Goal: Information Seeking & Learning: Learn about a topic

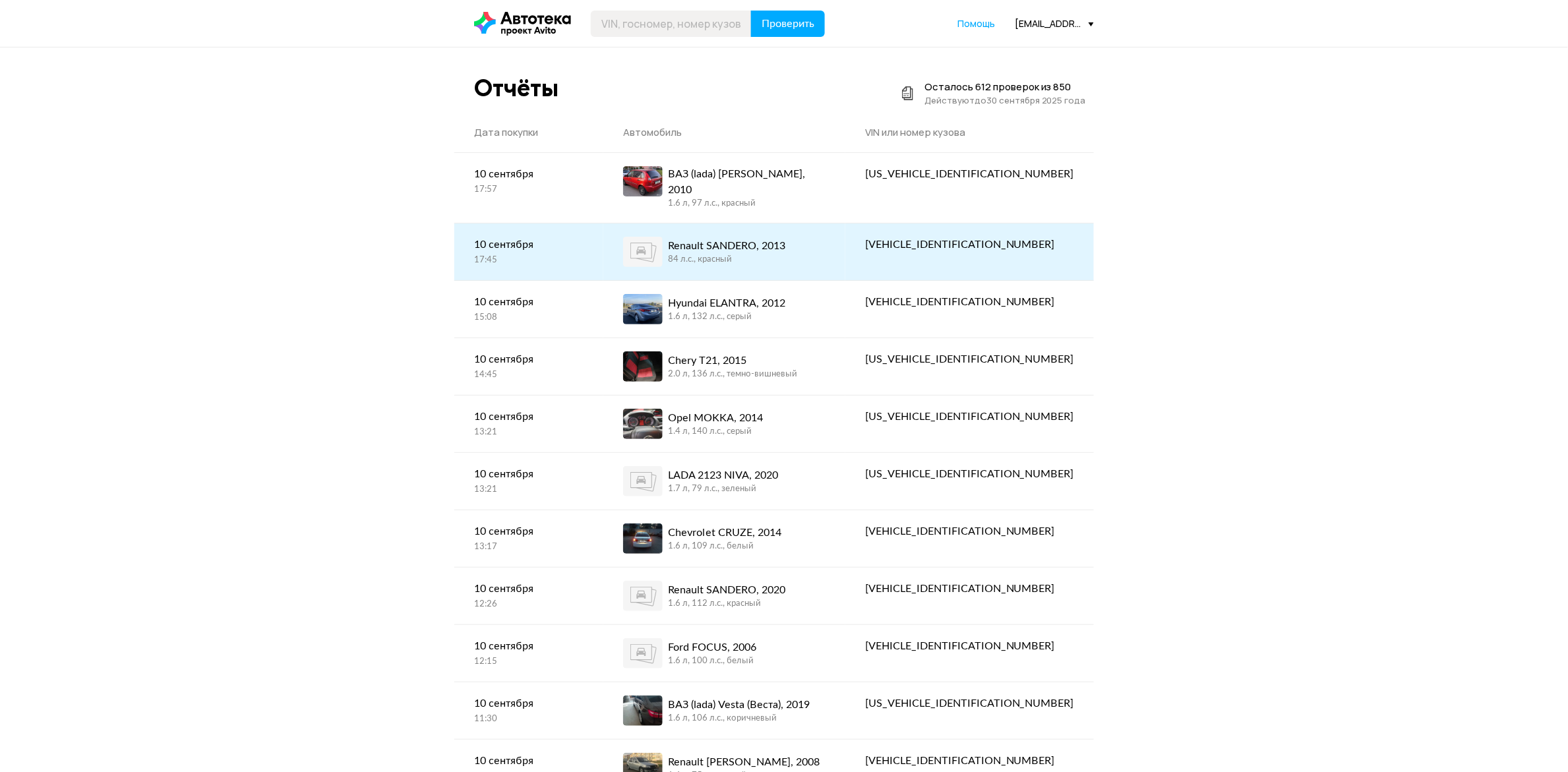
click at [785, 254] on div "84 л.c., красный" at bounding box center [726, 259] width 117 height 12
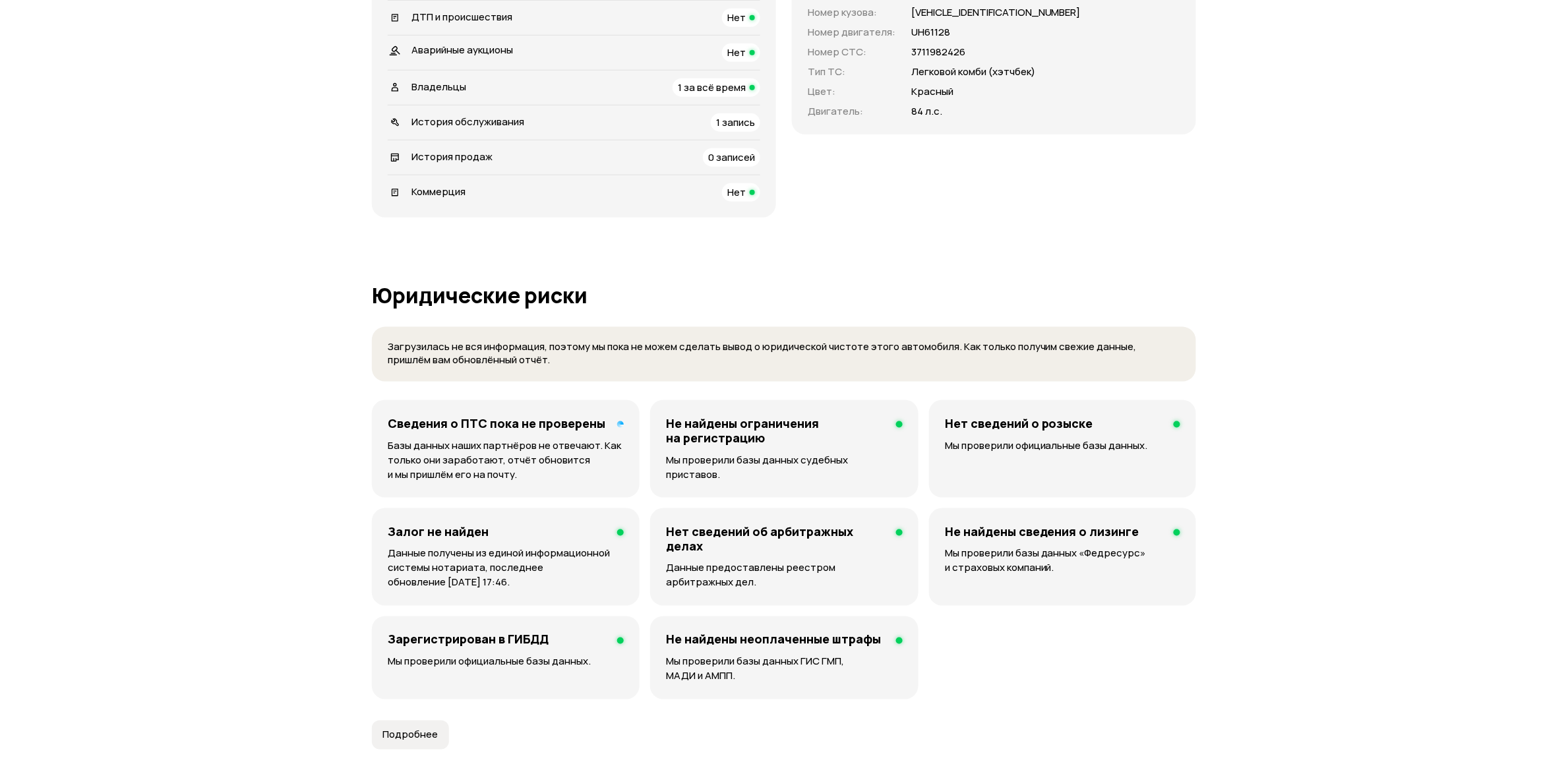
scroll to position [495, 0]
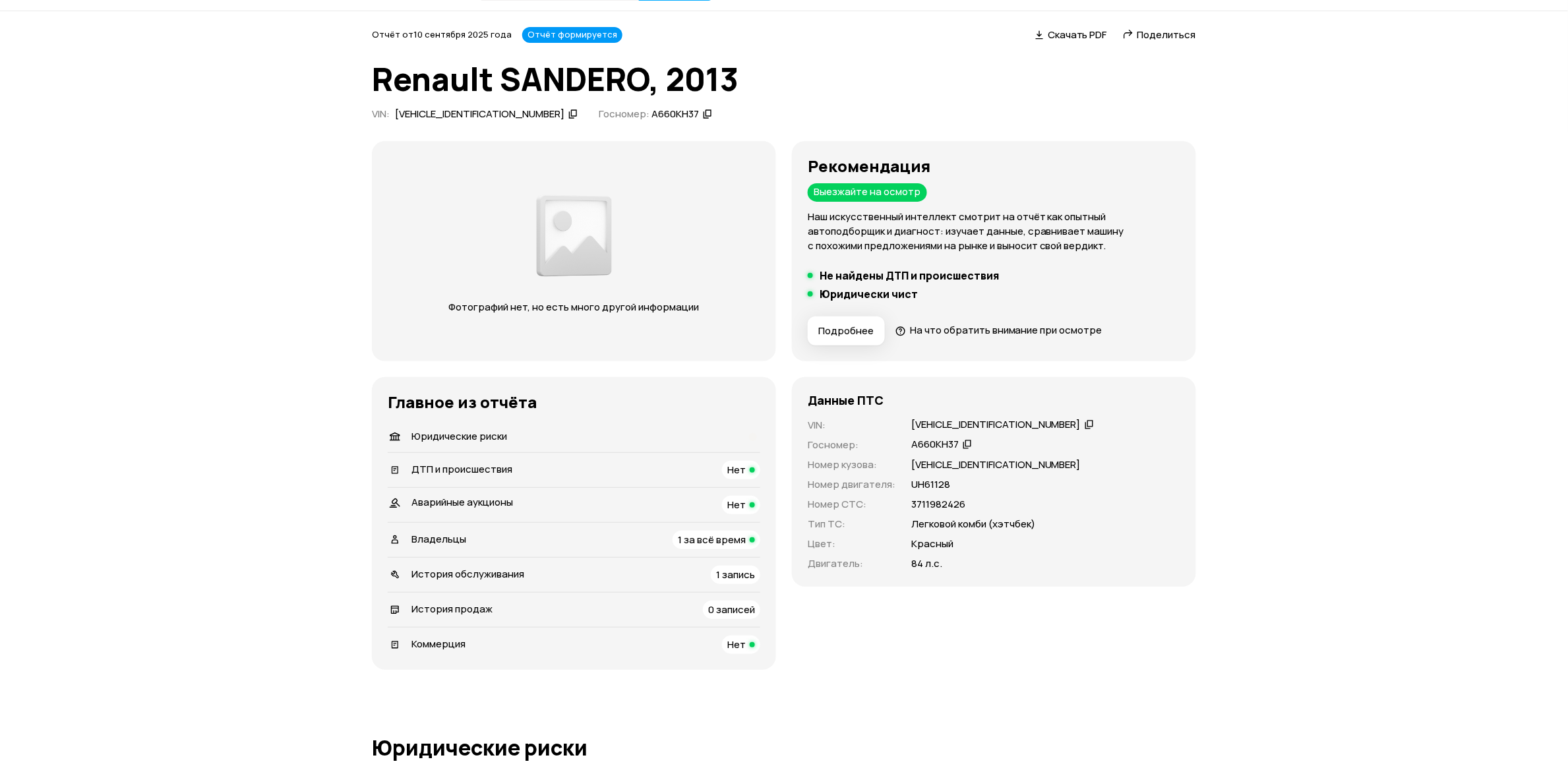
scroll to position [0, 0]
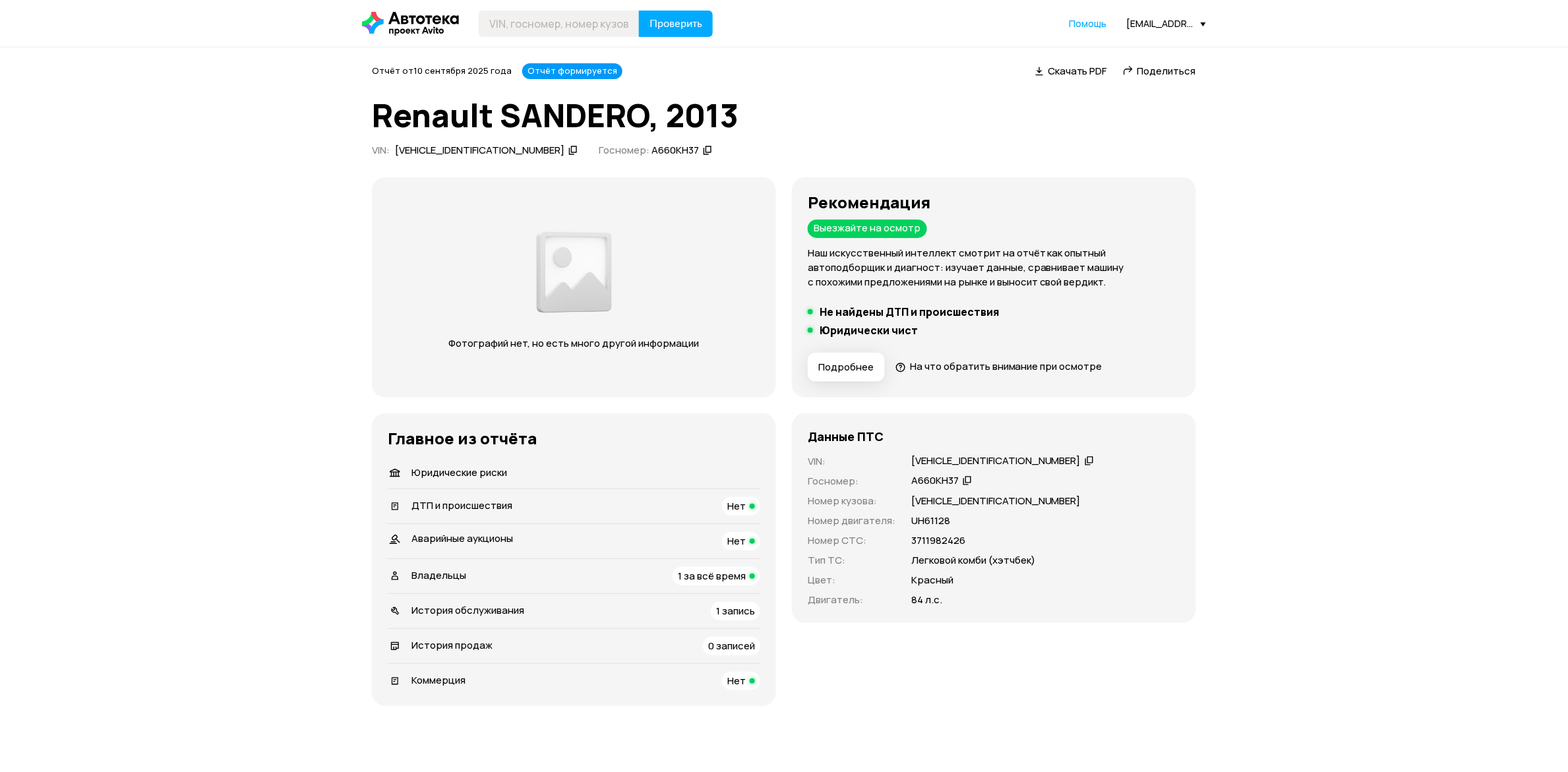
click at [1158, 31] on div "Проверить Помощь [EMAIL_ADDRESS][DOMAIN_NAME]" at bounding box center [784, 24] width 857 height 27
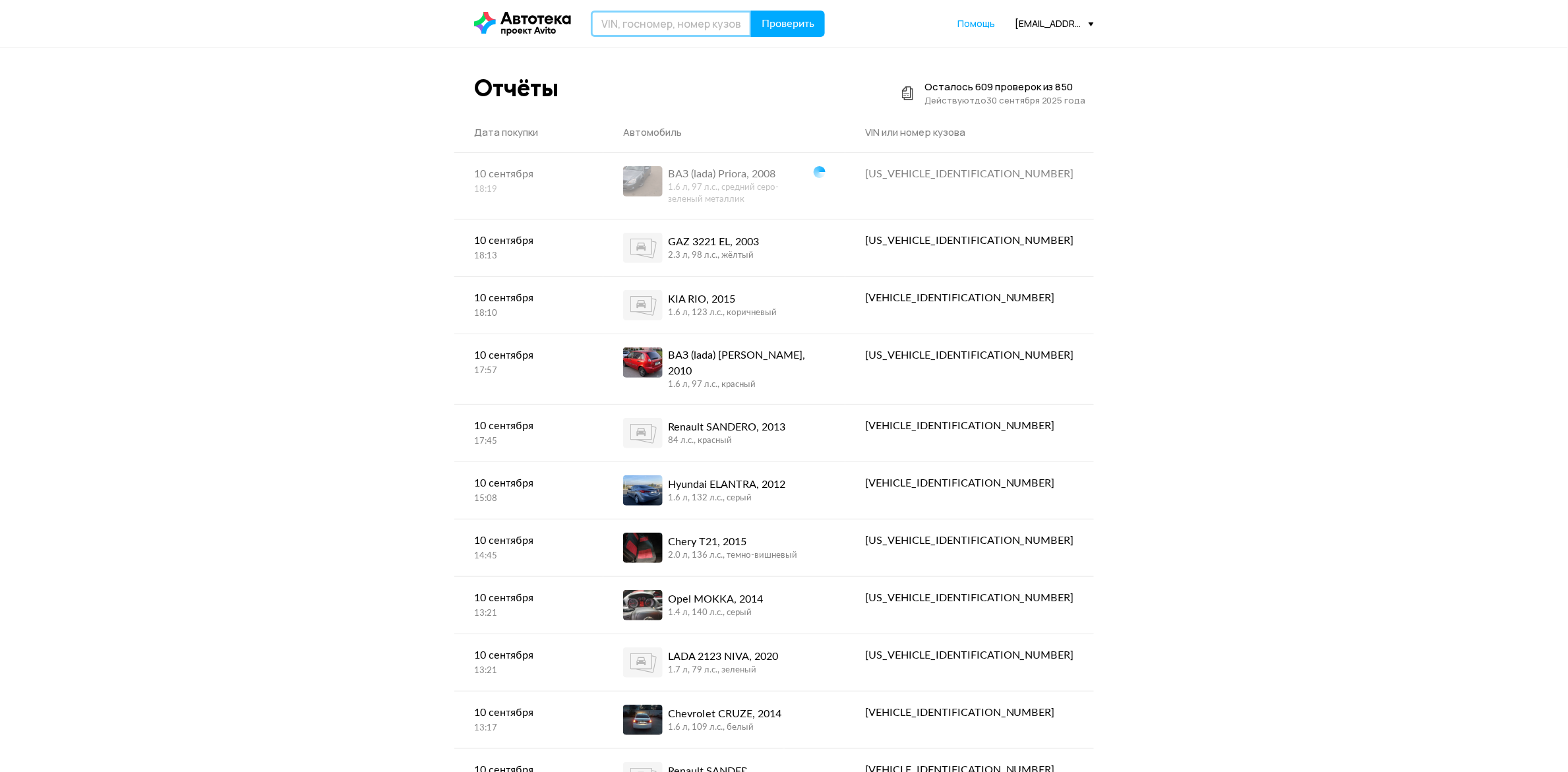
click at [654, 15] on input "text" at bounding box center [671, 24] width 161 height 27
paste input "КР 200 400"
type input "К"
click at [624, 20] on input "text" at bounding box center [671, 24] width 161 height 27
paste input "[US_VEHICLE_IDENTIFICATION_NUMBER]"
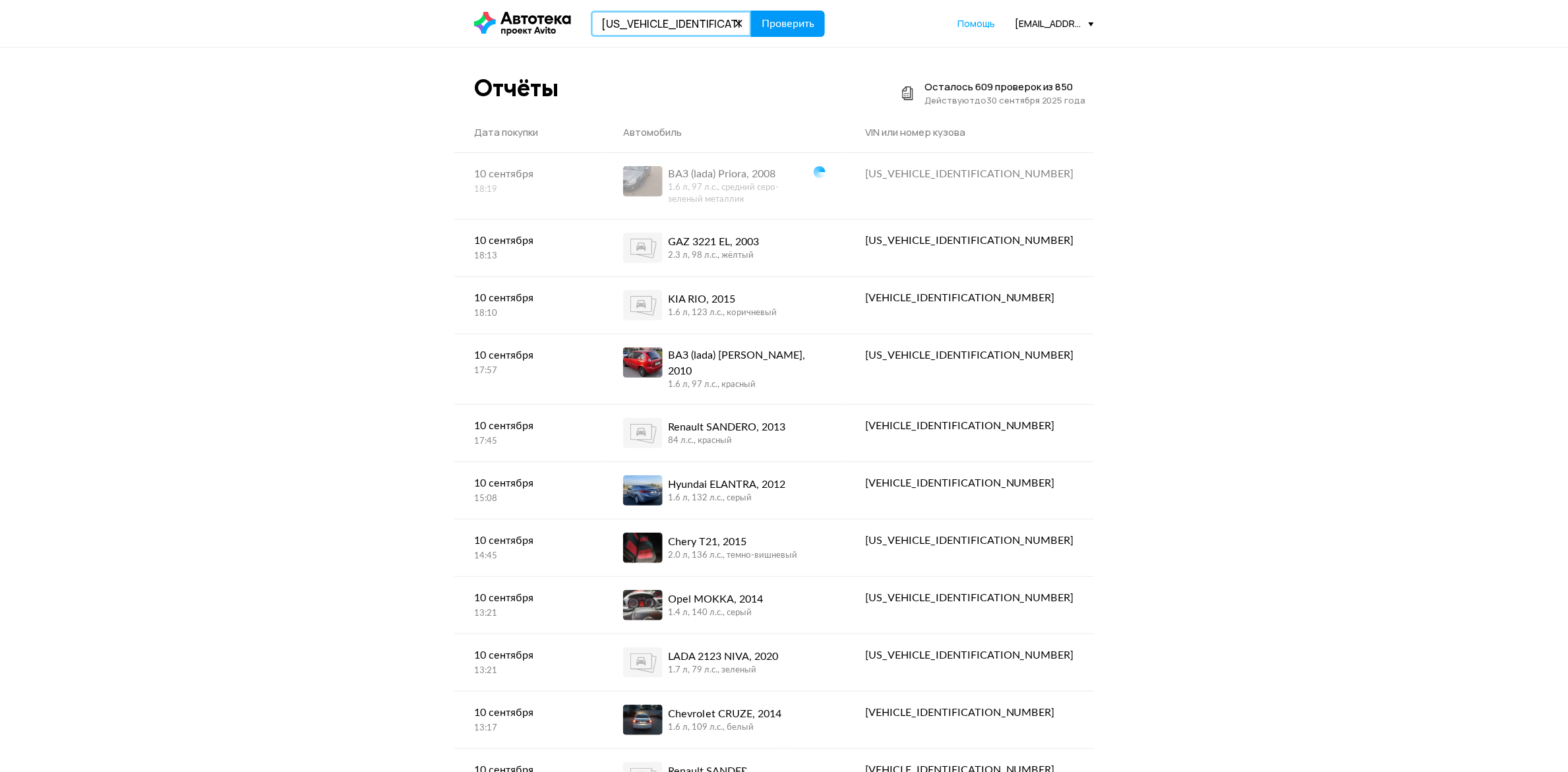
type input "[US_VEHICLE_IDENTIFICATION_NUMBER]"
click at [773, 20] on span "Проверить" at bounding box center [788, 24] width 53 height 11
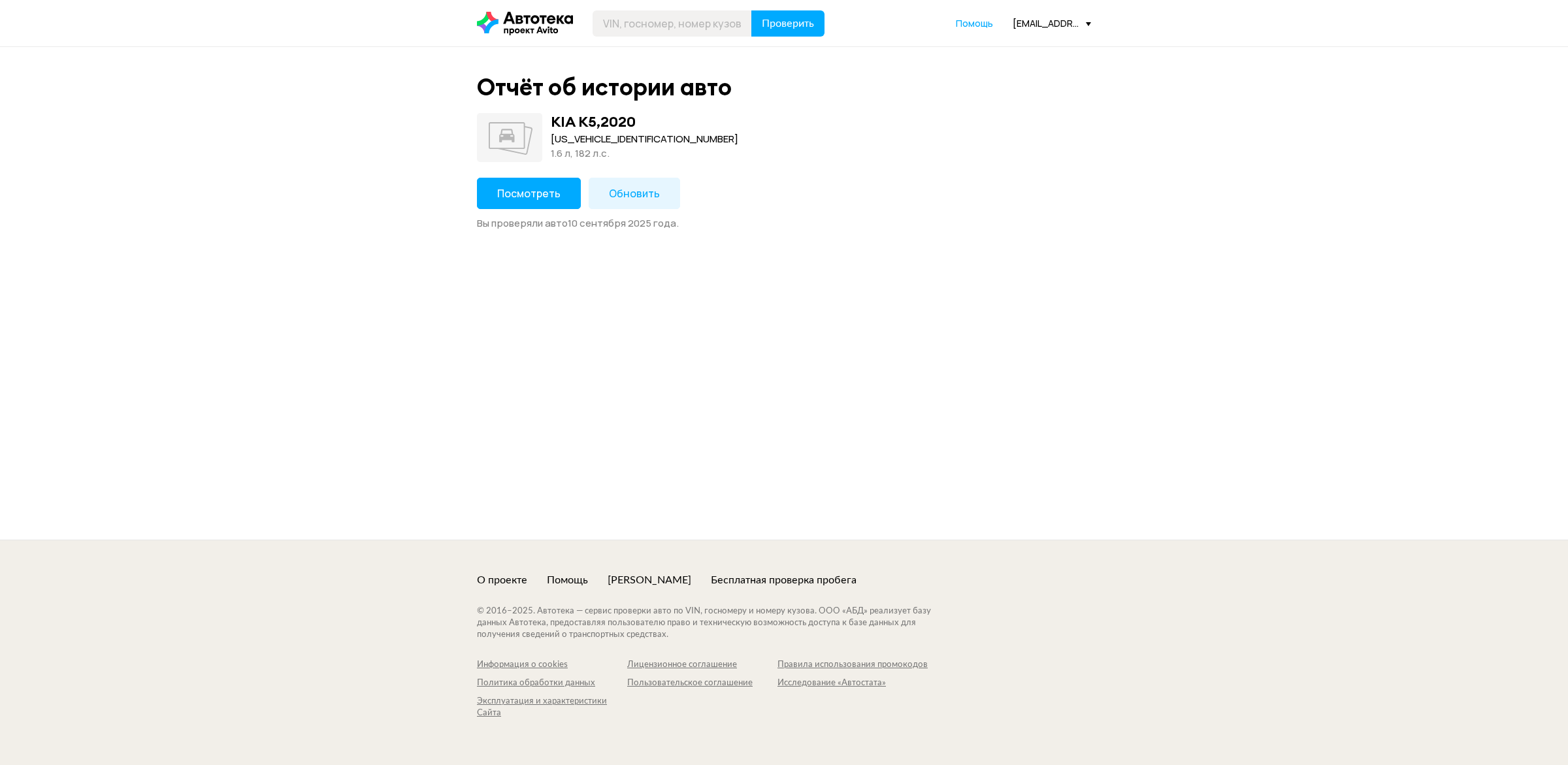
click at [540, 192] on span "Посмотреть" at bounding box center [529, 193] width 63 height 14
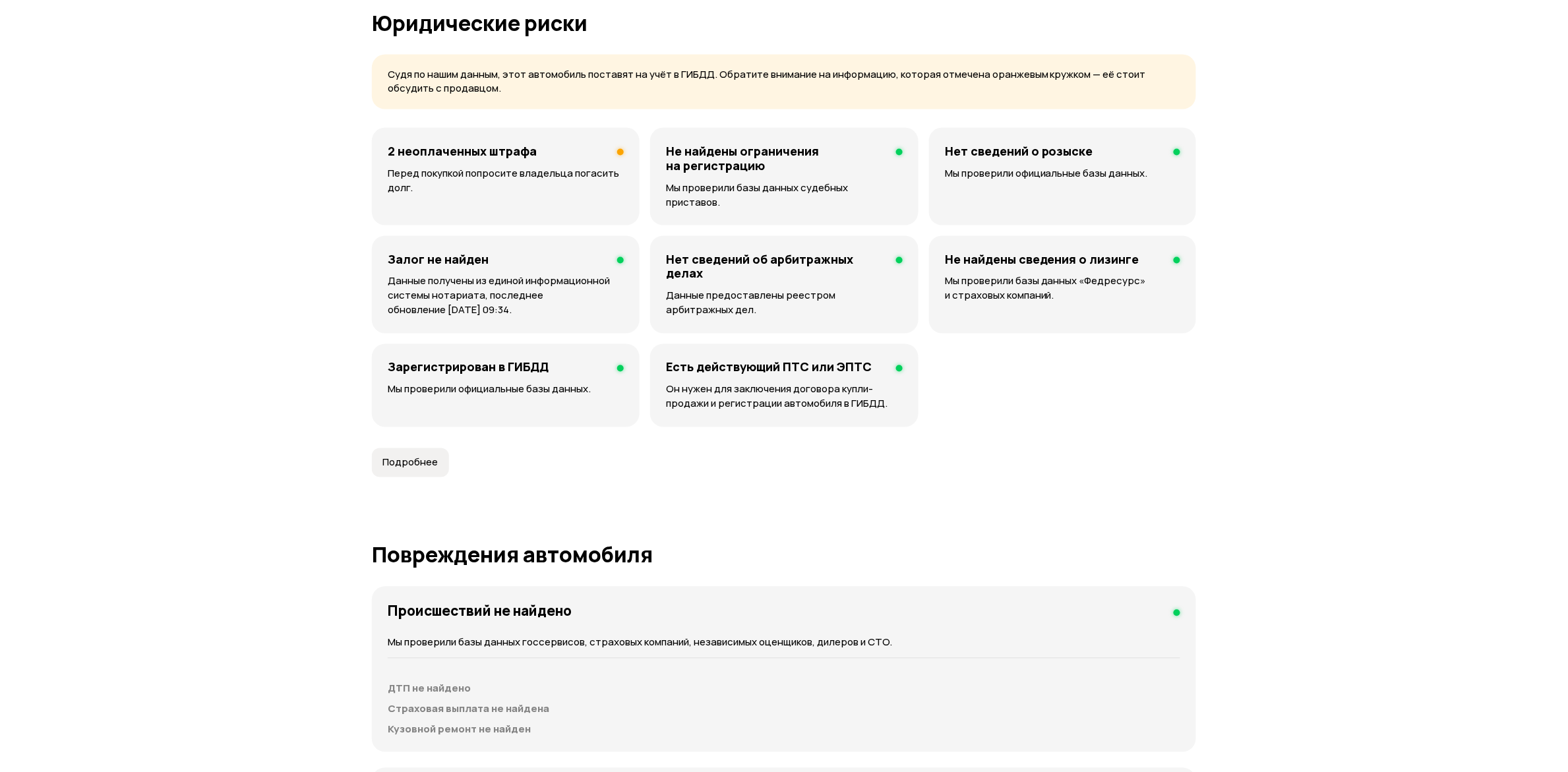
scroll to position [412, 0]
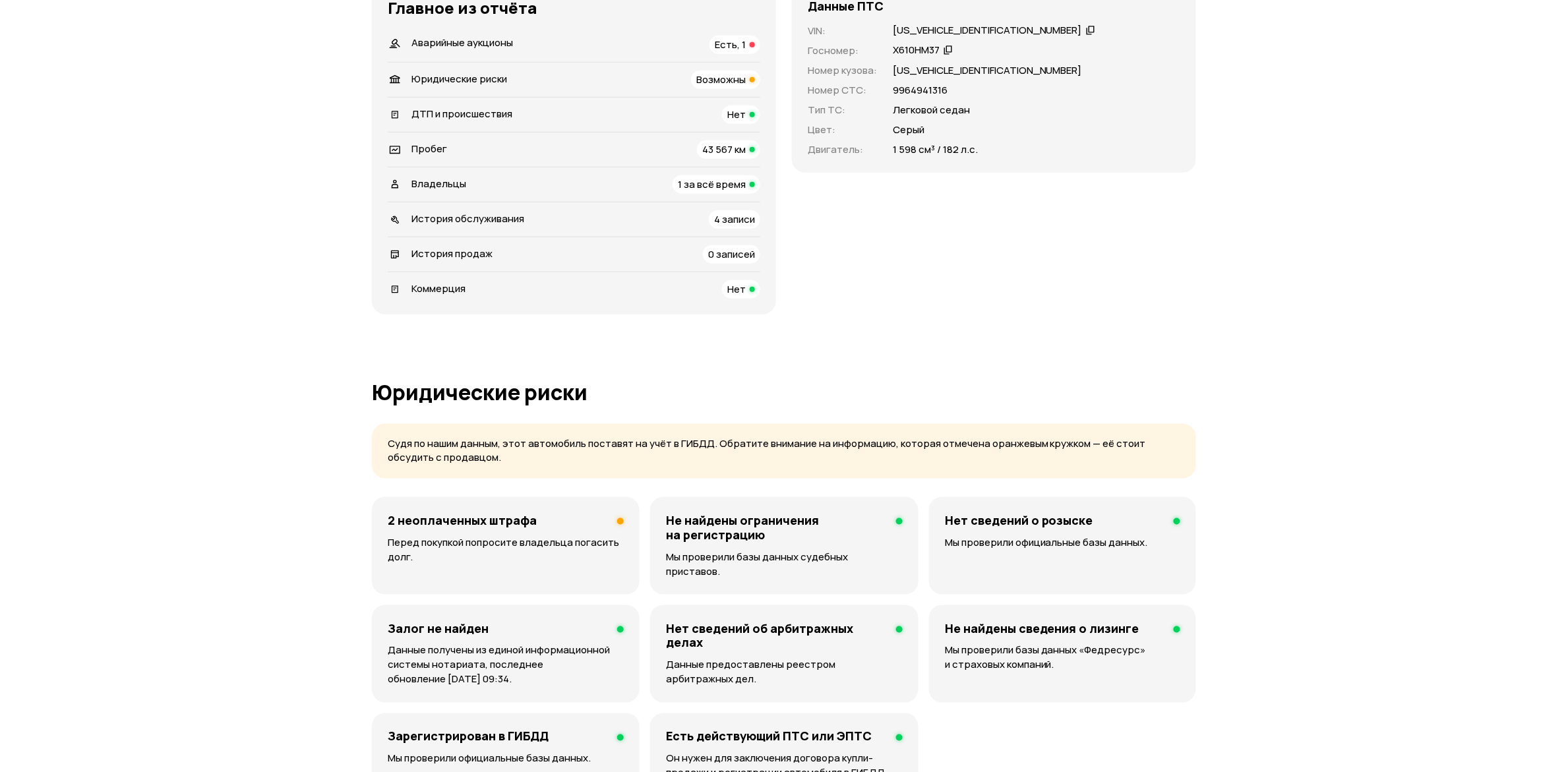
click at [489, 86] on span "Юридические риски" at bounding box center [459, 78] width 96 height 14
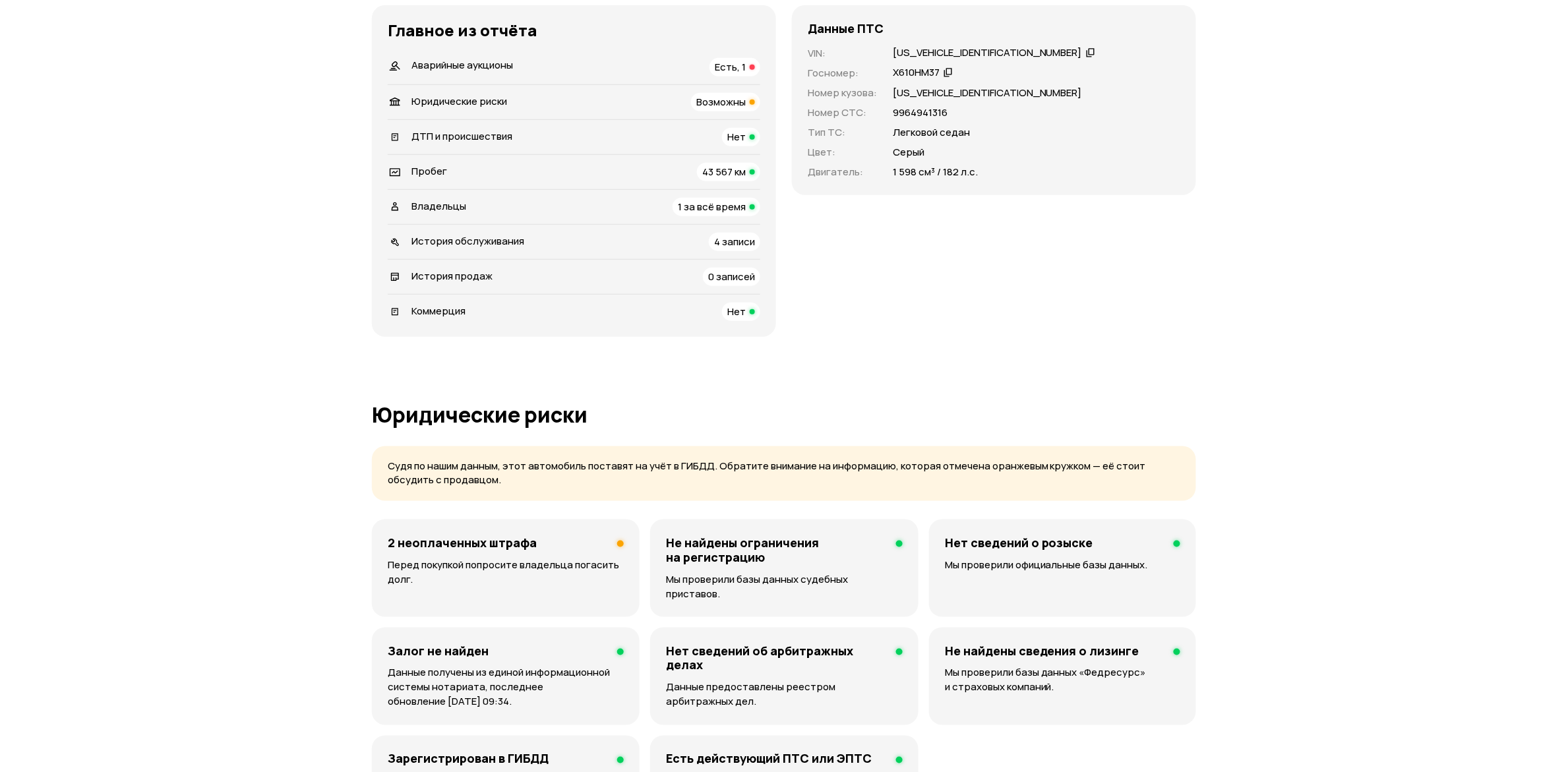
scroll to position [0, 0]
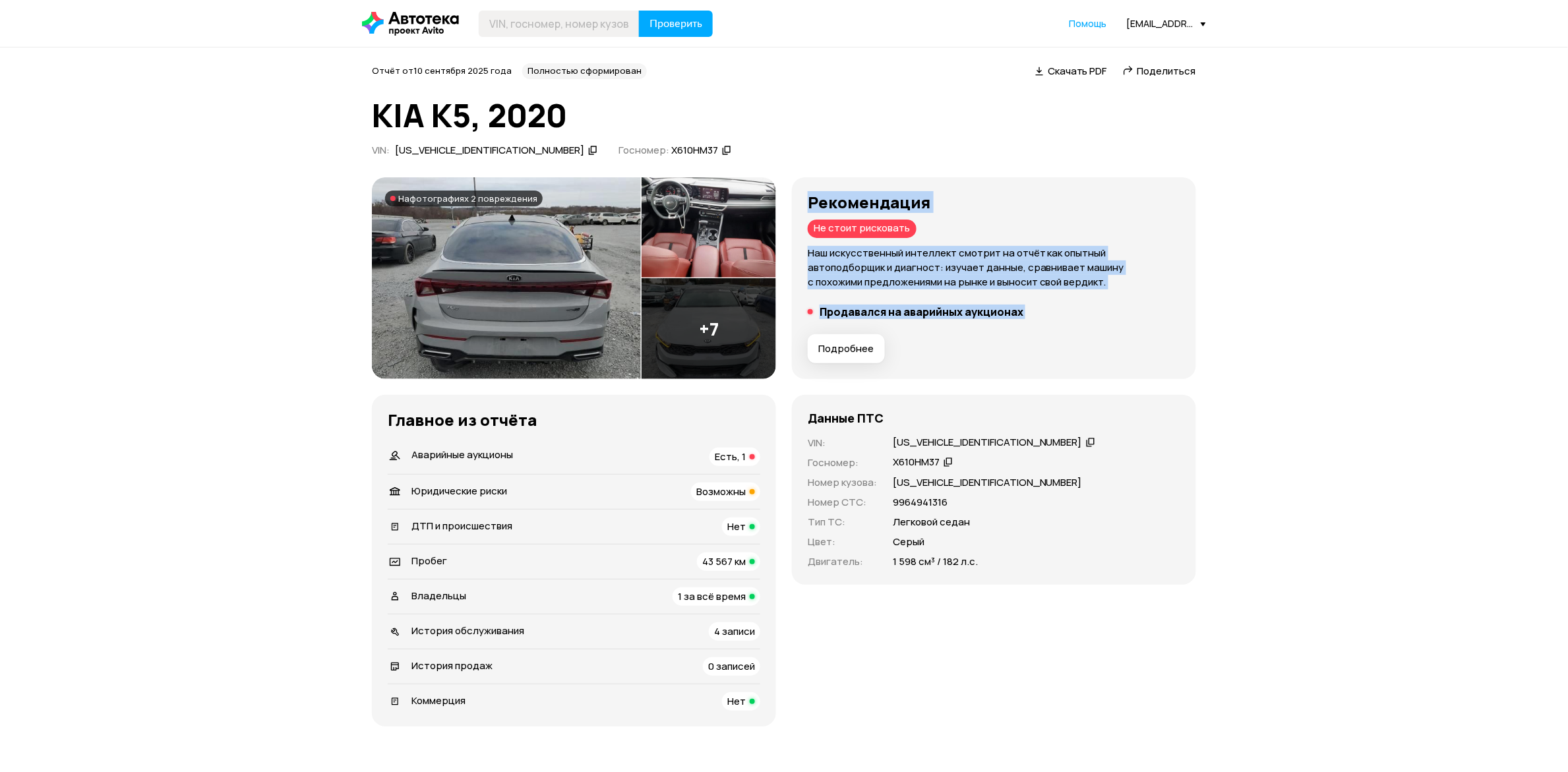
drag, startPoint x: 511, startPoint y: 467, endPoint x: 380, endPoint y: 336, distance: 185.3
click at [792, 336] on div "Рекомендация Не стоит рисковать Наш искусственный интеллект смотрит на отчёт ка…" at bounding box center [994, 278] width 404 height 202
click at [803, 368] on div "Подробнее" at bounding box center [994, 348] width 383 height 40
drag, startPoint x: 721, startPoint y: 446, endPoint x: 376, endPoint y: 338, distance: 361.5
click at [792, 338] on div "Рекомендация Не стоит рисковать Наш искусственный интеллект смотрит на отчёт ка…" at bounding box center [994, 278] width 404 height 202
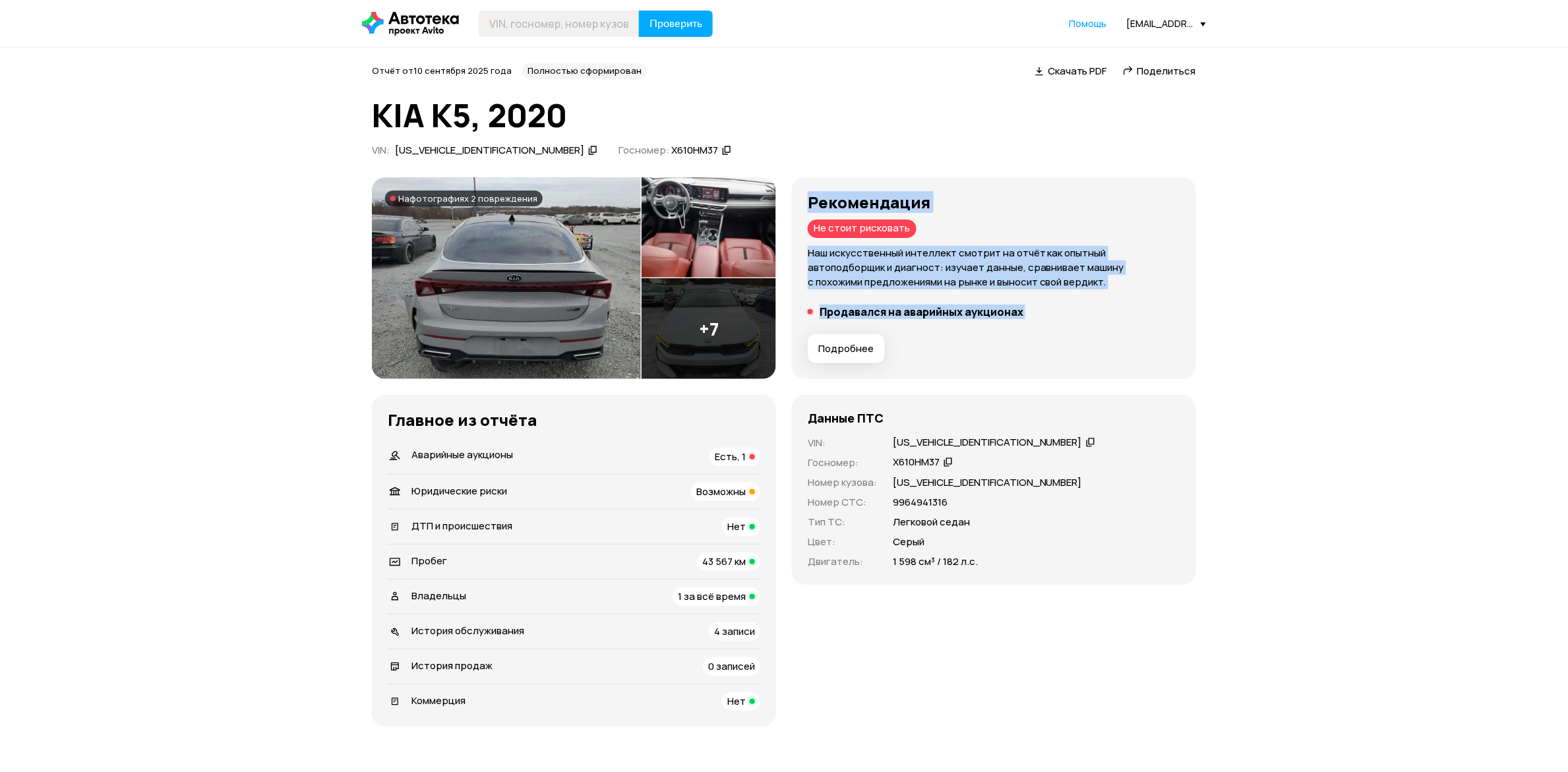
click at [808, 318] on li "Продавался на аварийных аукционах" at bounding box center [994, 311] width 373 height 13
drag, startPoint x: 655, startPoint y: 435, endPoint x: 383, endPoint y: 341, distance: 287.8
click at [808, 341] on div "Рекомендация Не стоит рисковать Наш искусственный интеллект смотрит на отчёт ка…" at bounding box center [994, 278] width 373 height 170
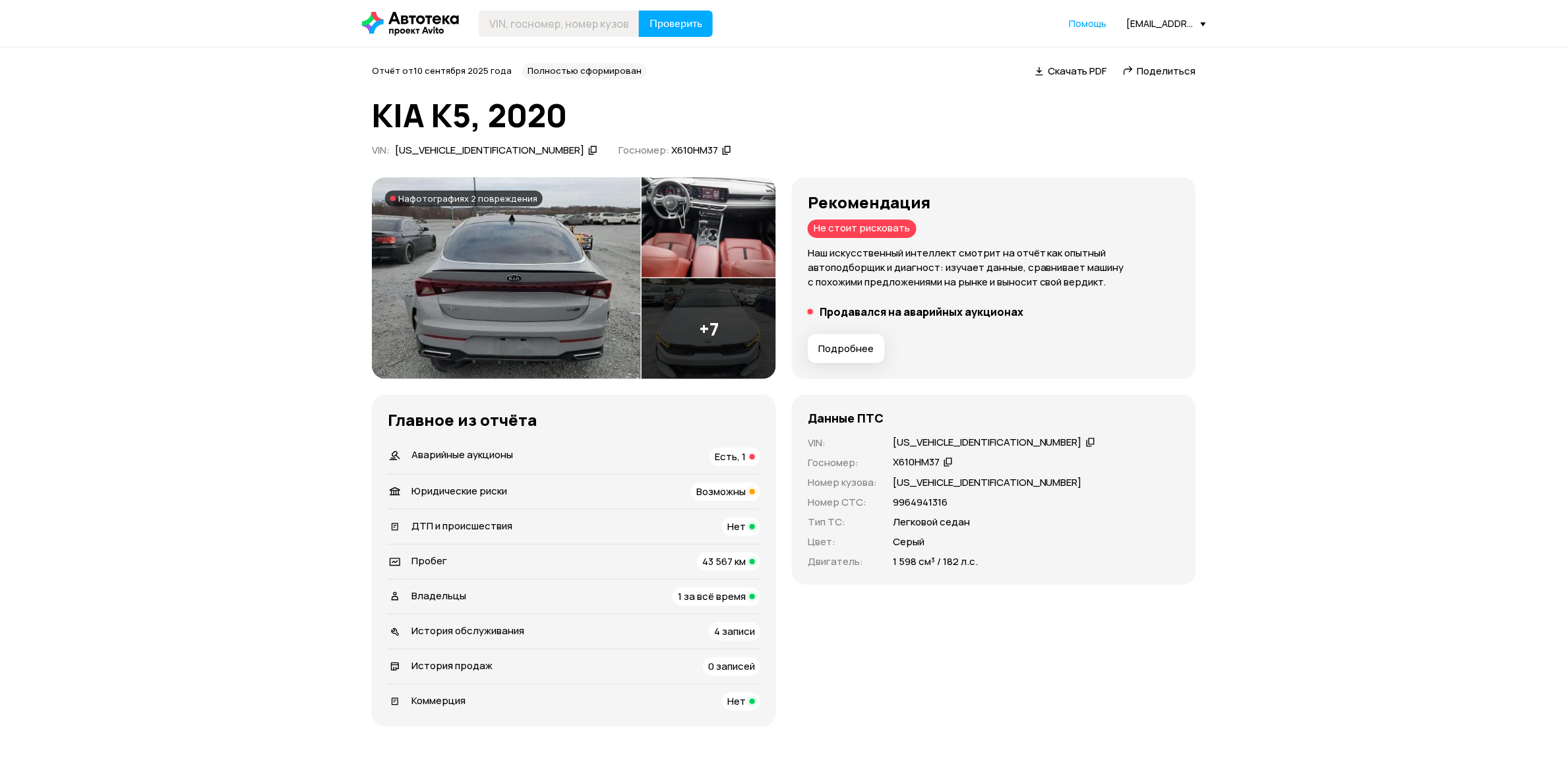
click at [808, 318] on li "Продавался на аварийных аукционах" at bounding box center [994, 311] width 373 height 13
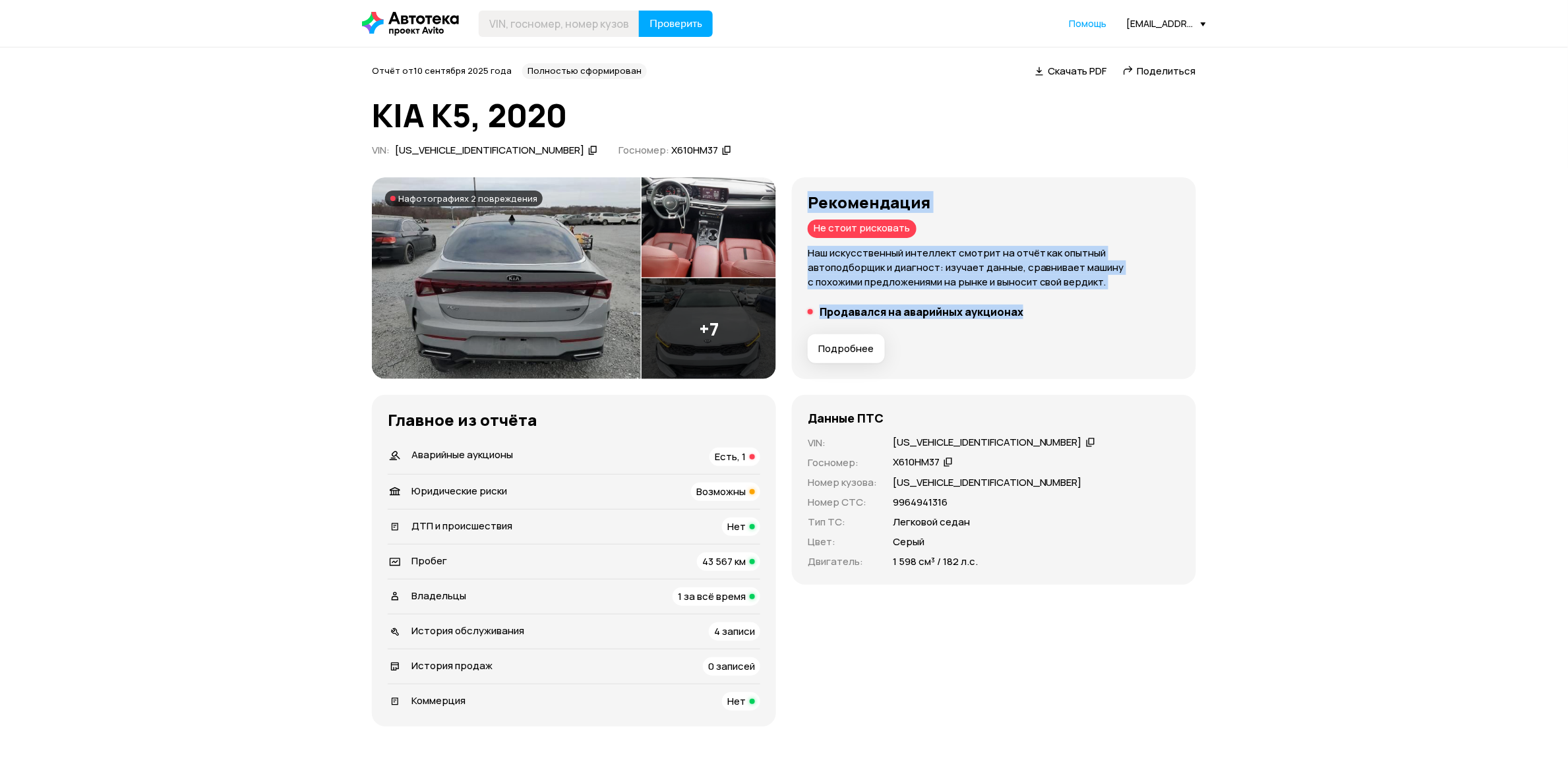
drag, startPoint x: 640, startPoint y: 433, endPoint x: 376, endPoint y: 335, distance: 281.6
click at [792, 335] on div "Рекомендация Не стоит рисковать Наш искусственный интеллект смотрит на отчёт ка…" at bounding box center [994, 278] width 404 height 202
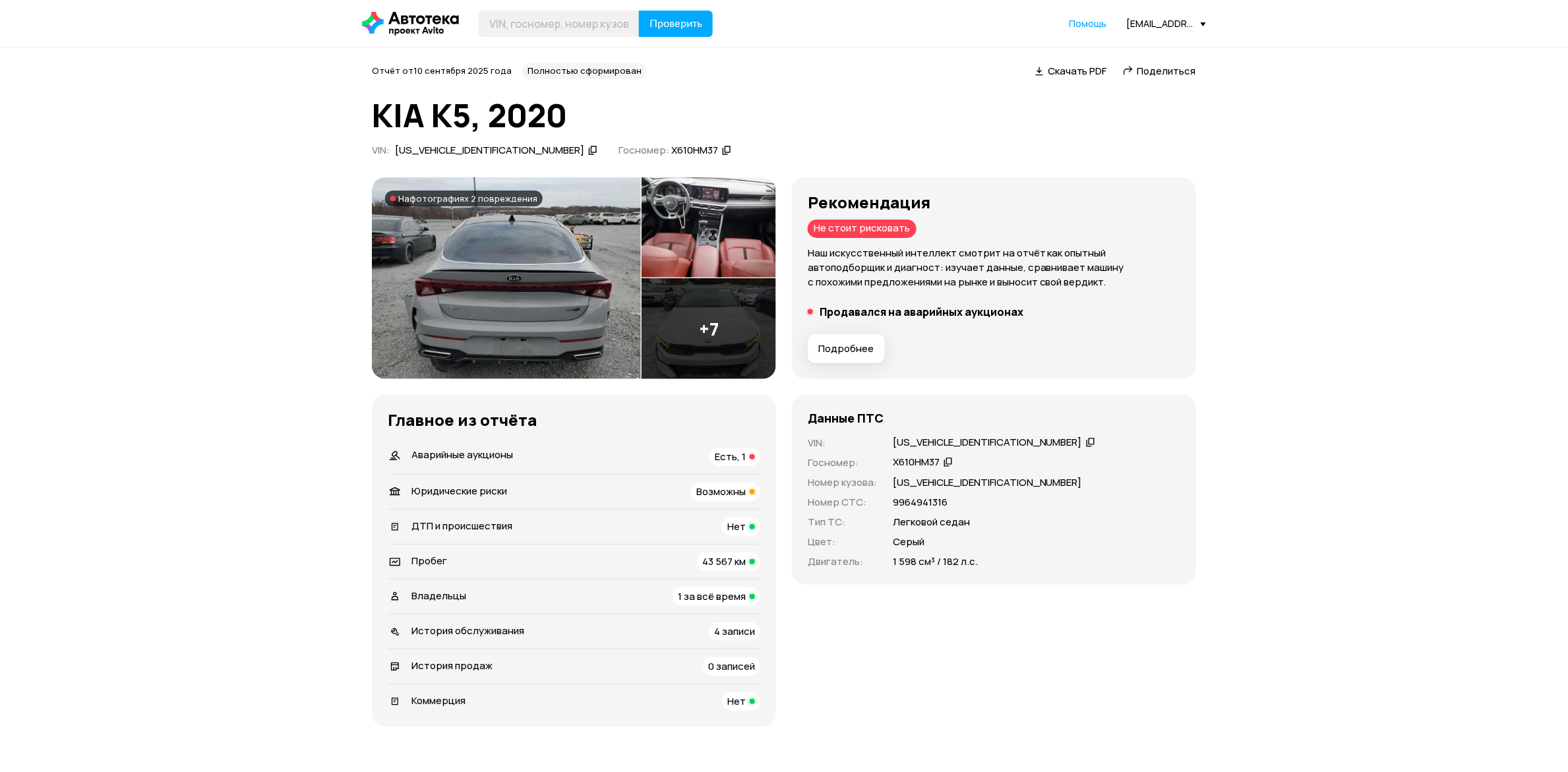
click at [808, 364] on div "Рекомендация Не стоит рисковать Наш искусственный интеллект смотрит на отчёт ка…" at bounding box center [994, 278] width 373 height 170
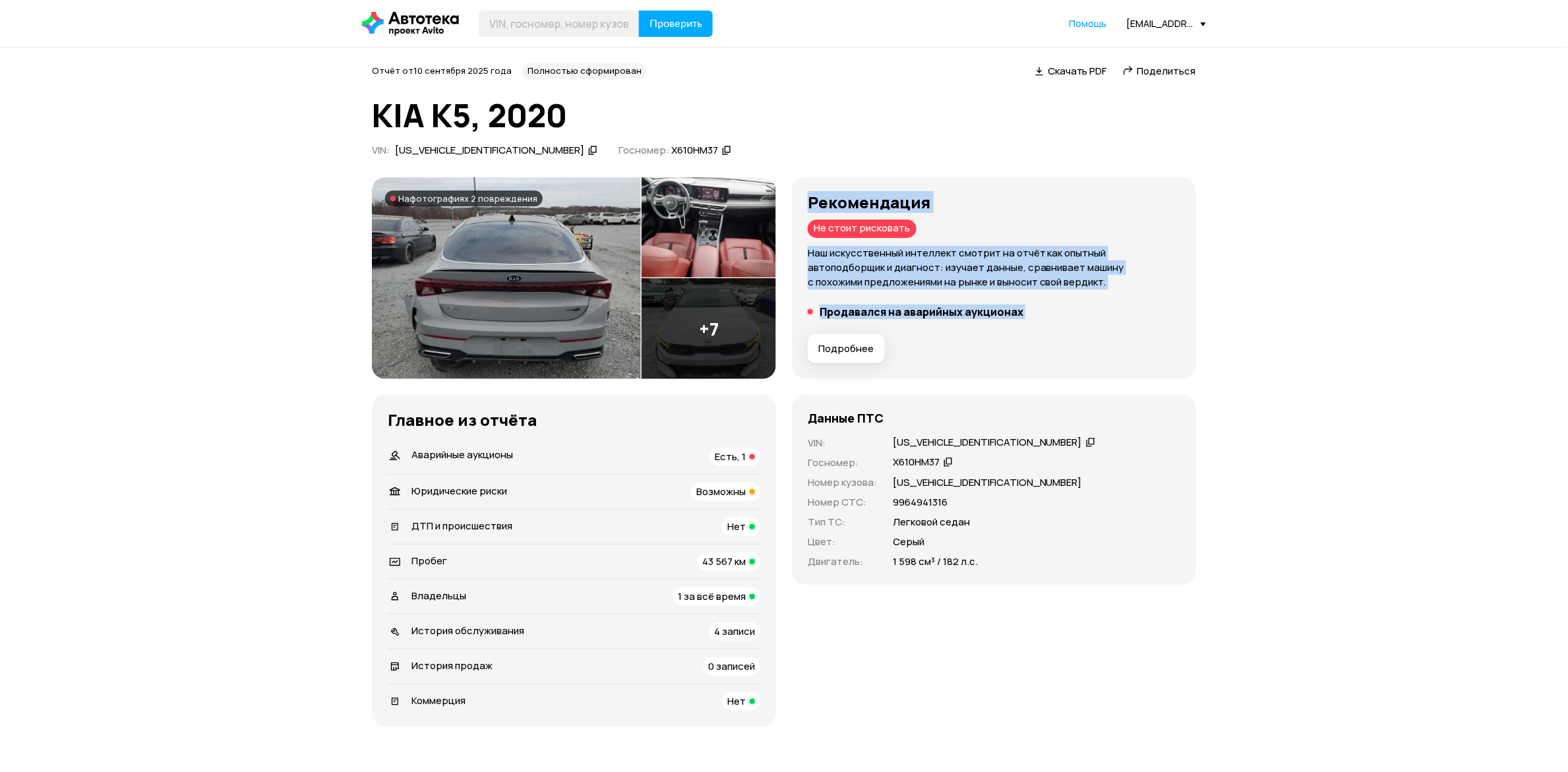
drag, startPoint x: 661, startPoint y: 447, endPoint x: 383, endPoint y: 344, distance: 296.5
click at [808, 344] on div "Рекомендация Не стоит рисковать Наш искусственный интеллект смотрит на отчёт ка…" at bounding box center [994, 278] width 373 height 170
click at [803, 368] on div "Подробнее" at bounding box center [994, 348] width 383 height 40
drag, startPoint x: 663, startPoint y: 439, endPoint x: 376, endPoint y: 349, distance: 300.8
click at [792, 349] on div "Рекомендация Не стоит рисковать Наш искусственный интеллект смотрит на отчёт ка…" at bounding box center [994, 278] width 404 height 202
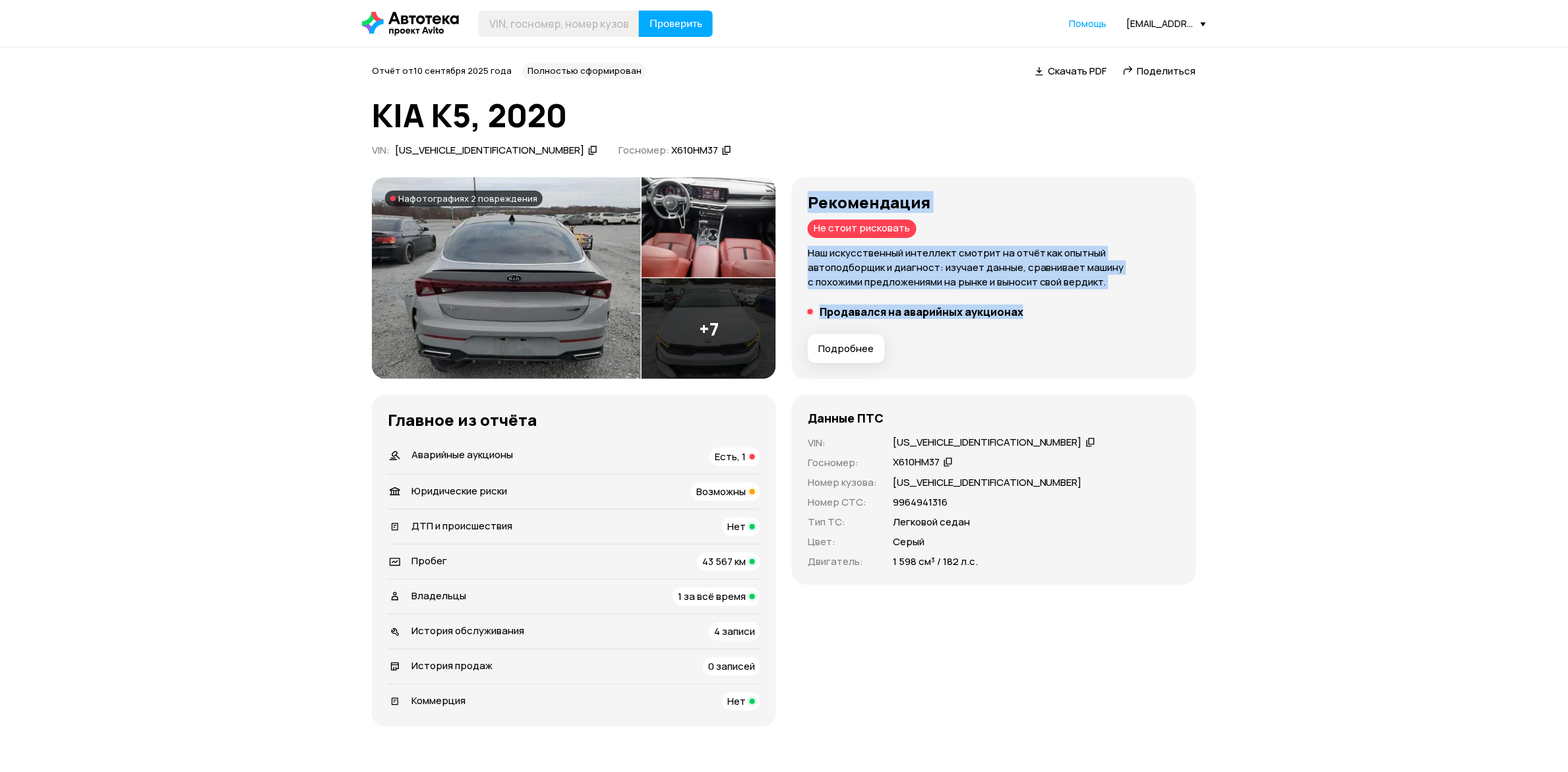
click at [808, 289] on p "Наш искусственный интеллект смотрит на отчёт как опытный автоподборщик и диагно…" at bounding box center [994, 267] width 373 height 44
drag, startPoint x: 637, startPoint y: 433, endPoint x: 384, endPoint y: 346, distance: 267.5
click at [808, 346] on div "Рекомендация Не стоит рисковать Наш искусственный интеллект смотрит на отчёт ка…" at bounding box center [994, 278] width 373 height 170
click at [808, 364] on div "Рекомендация Не стоит рисковать Наш искусственный интеллект смотрит на отчёт ка…" at bounding box center [994, 278] width 373 height 170
drag, startPoint x: 657, startPoint y: 430, endPoint x: 380, endPoint y: 340, distance: 291.3
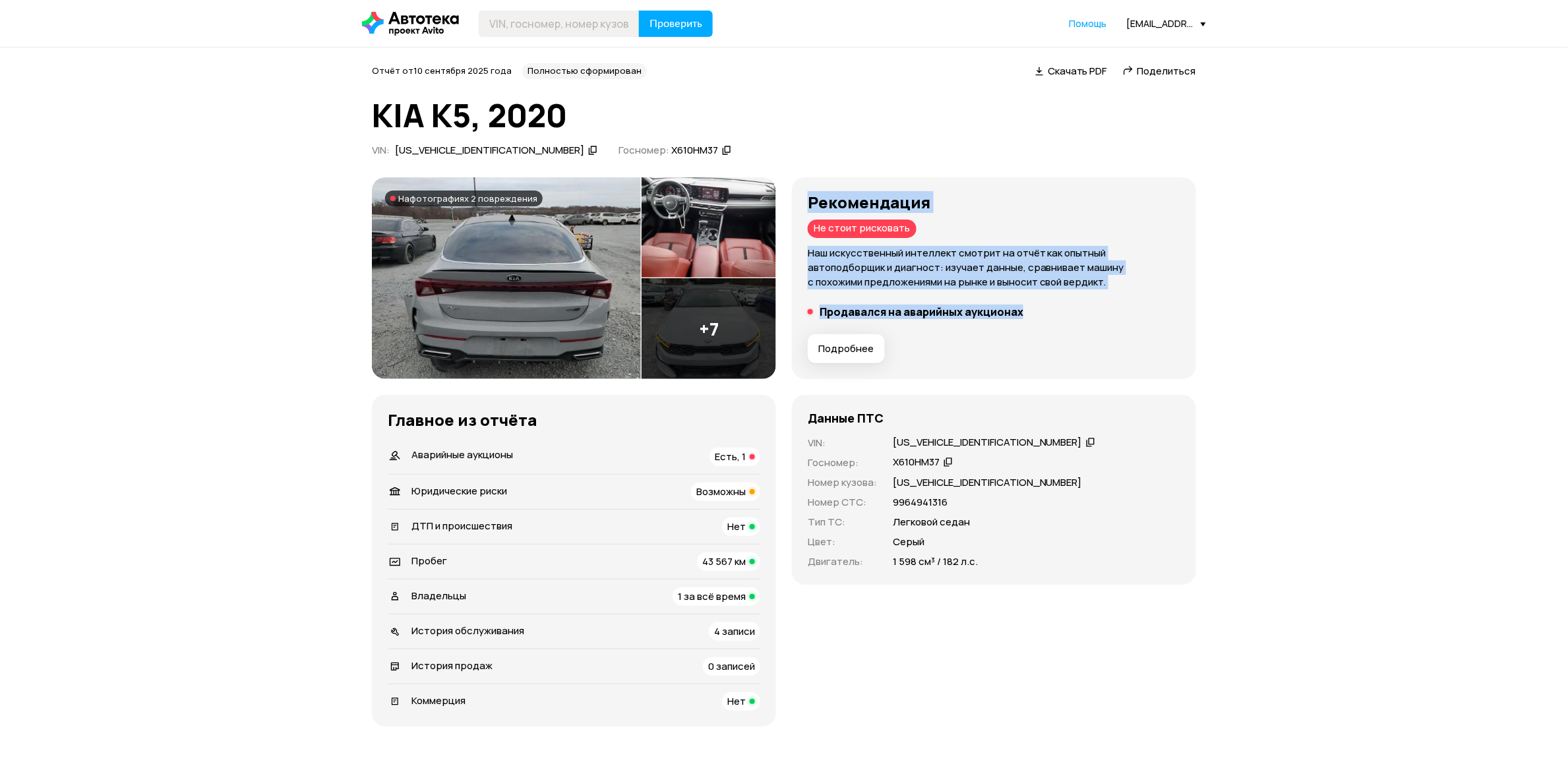
click at [792, 340] on div "Рекомендация Не стоит рисковать Наш искусственный интеллект смотрит на отчёт ка…" at bounding box center [994, 278] width 404 height 202
click at [808, 364] on div "Рекомендация Не стоит рисковать Наш искусственный интеллект смотрит на отчёт ка…" at bounding box center [994, 278] width 373 height 170
drag, startPoint x: 635, startPoint y: 436, endPoint x: 378, endPoint y: 338, distance: 275.1
click at [792, 338] on div "Рекомендация Не стоит рисковать Наш искусственный интеллект смотрит на отчёт ка…" at bounding box center [994, 278] width 404 height 202
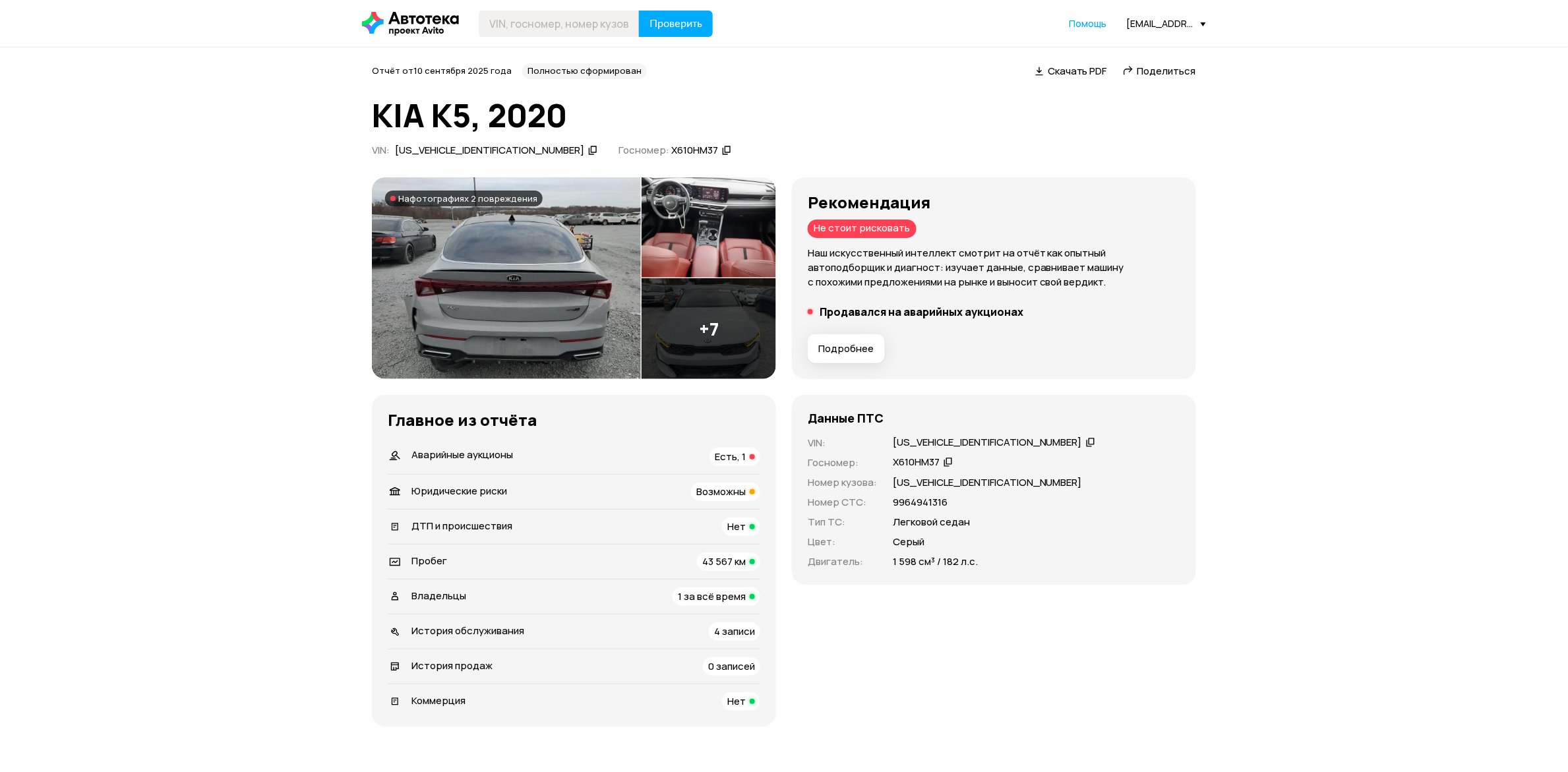
click at [808, 318] on li "Продавался на аварийных аукционах" at bounding box center [994, 311] width 373 height 13
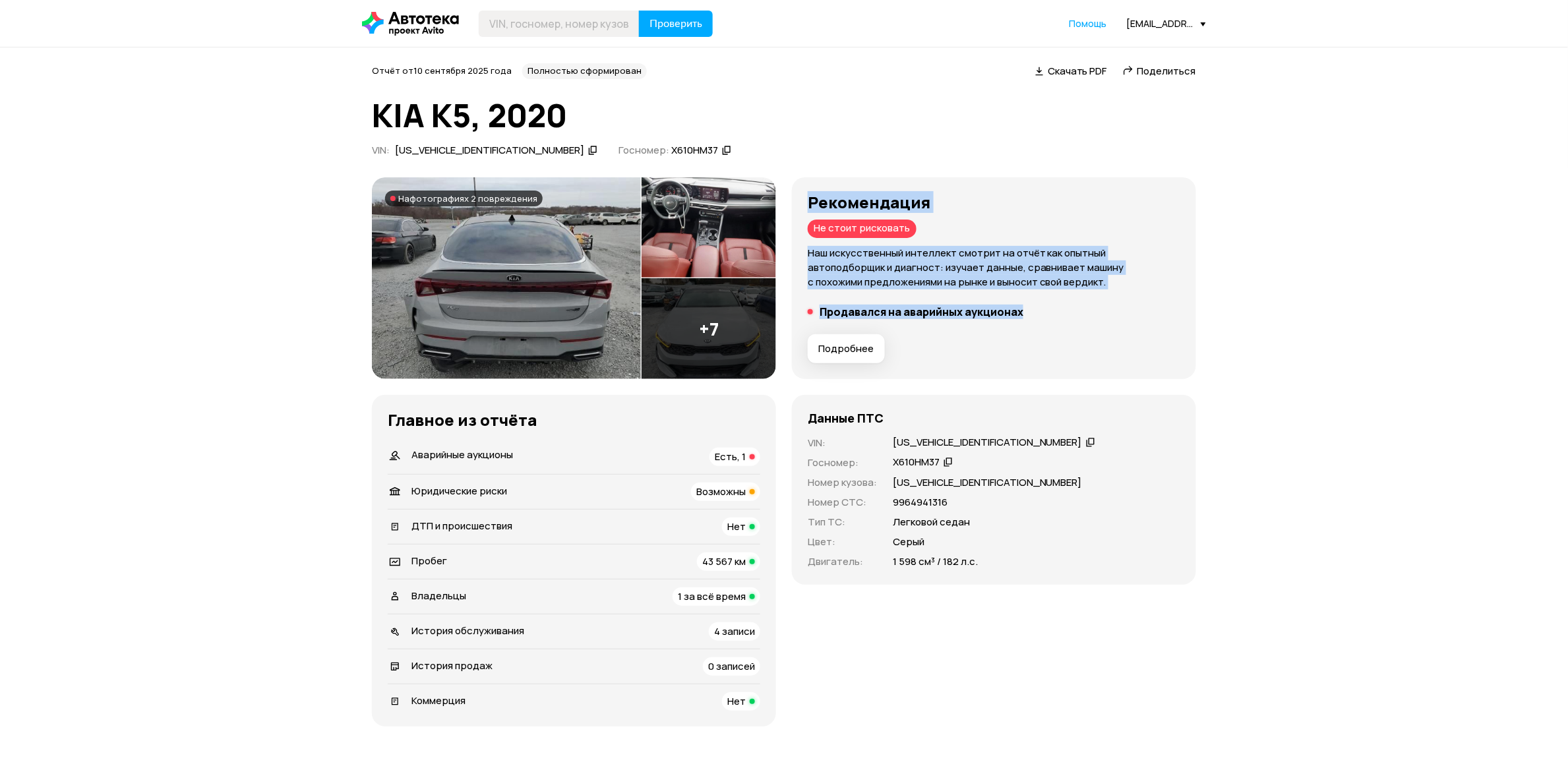
drag, startPoint x: 668, startPoint y: 433, endPoint x: 383, endPoint y: 351, distance: 296.6
click at [808, 351] on div "Рекомендация Не стоит рисковать Наш искусственный интеллект смотрит на отчёт ка…" at bounding box center [994, 278] width 373 height 170
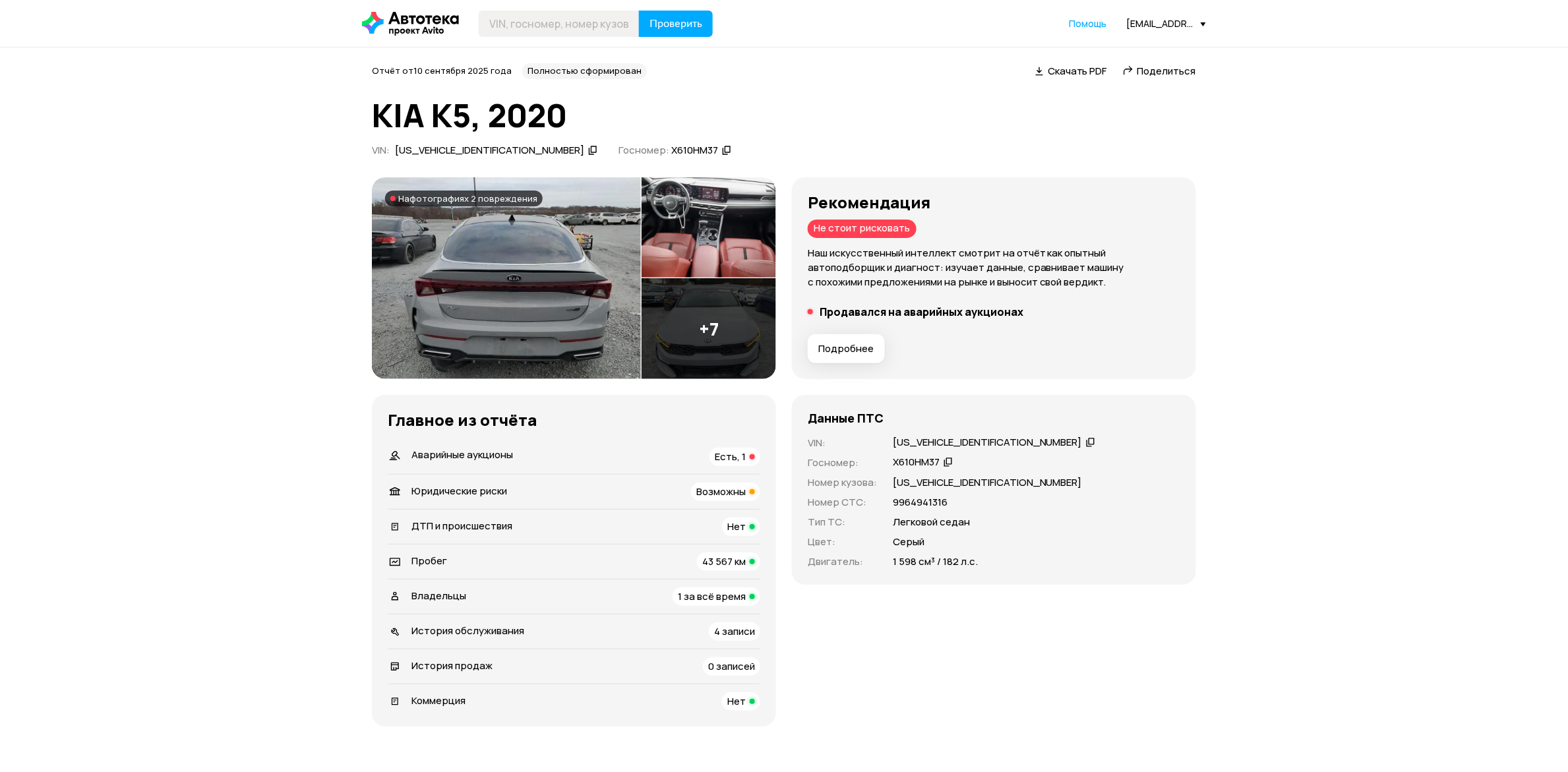
click at [808, 364] on div "Рекомендация Не стоит рисковать Наш искусственный интеллект смотрит на отчёт ка…" at bounding box center [994, 278] width 373 height 170
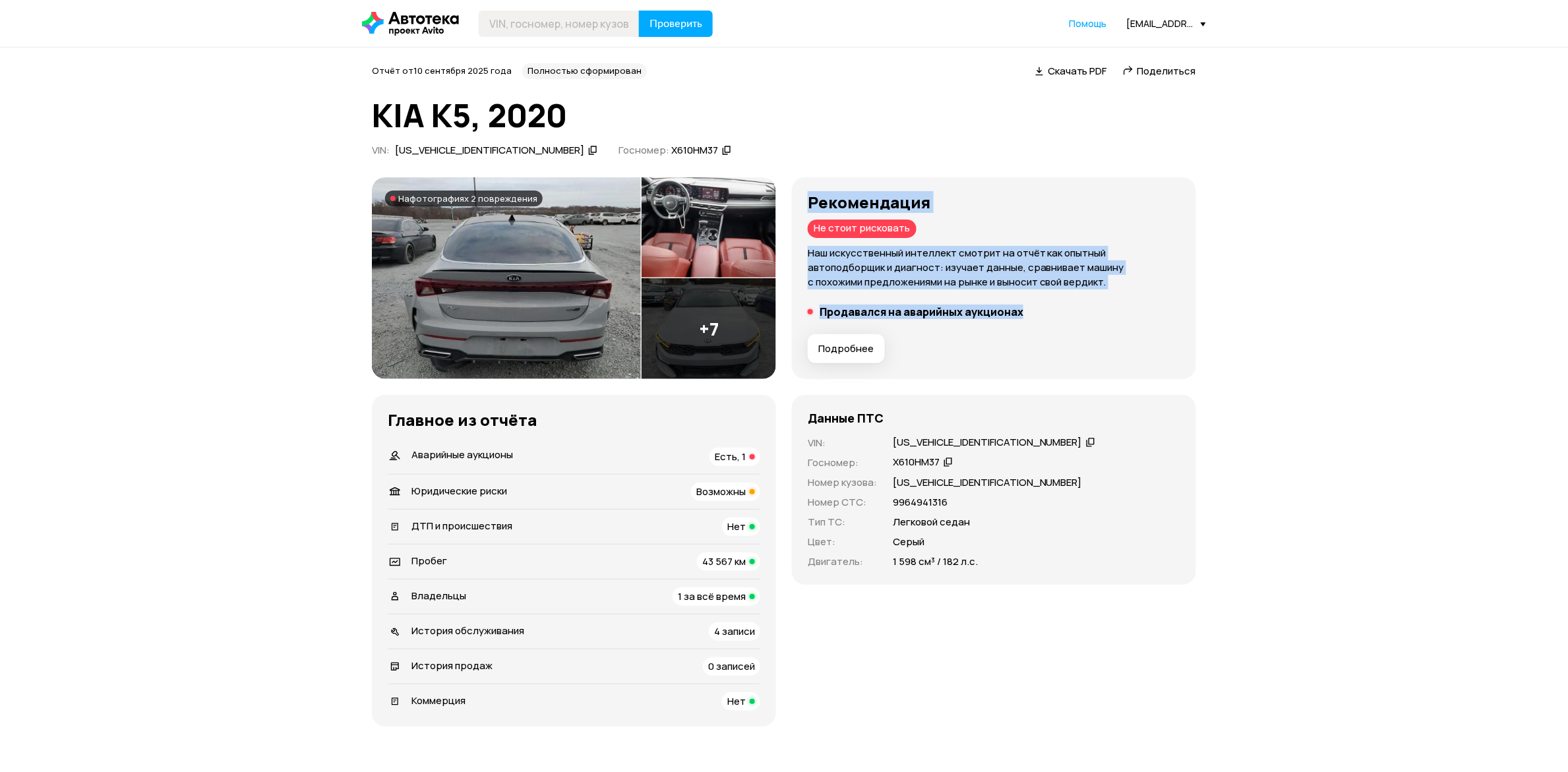
drag, startPoint x: 709, startPoint y: 439, endPoint x: 384, endPoint y: 340, distance: 339.7
click at [808, 340] on div "Рекомендация Не стоит рисковать Наш искусственный интеллект смотрит на отчёт ка…" at bounding box center [994, 278] width 373 height 170
click at [808, 364] on div "Рекомендация Не стоит рисковать Наш искусственный интеллект смотрит на отчёт ка…" at bounding box center [994, 278] width 373 height 170
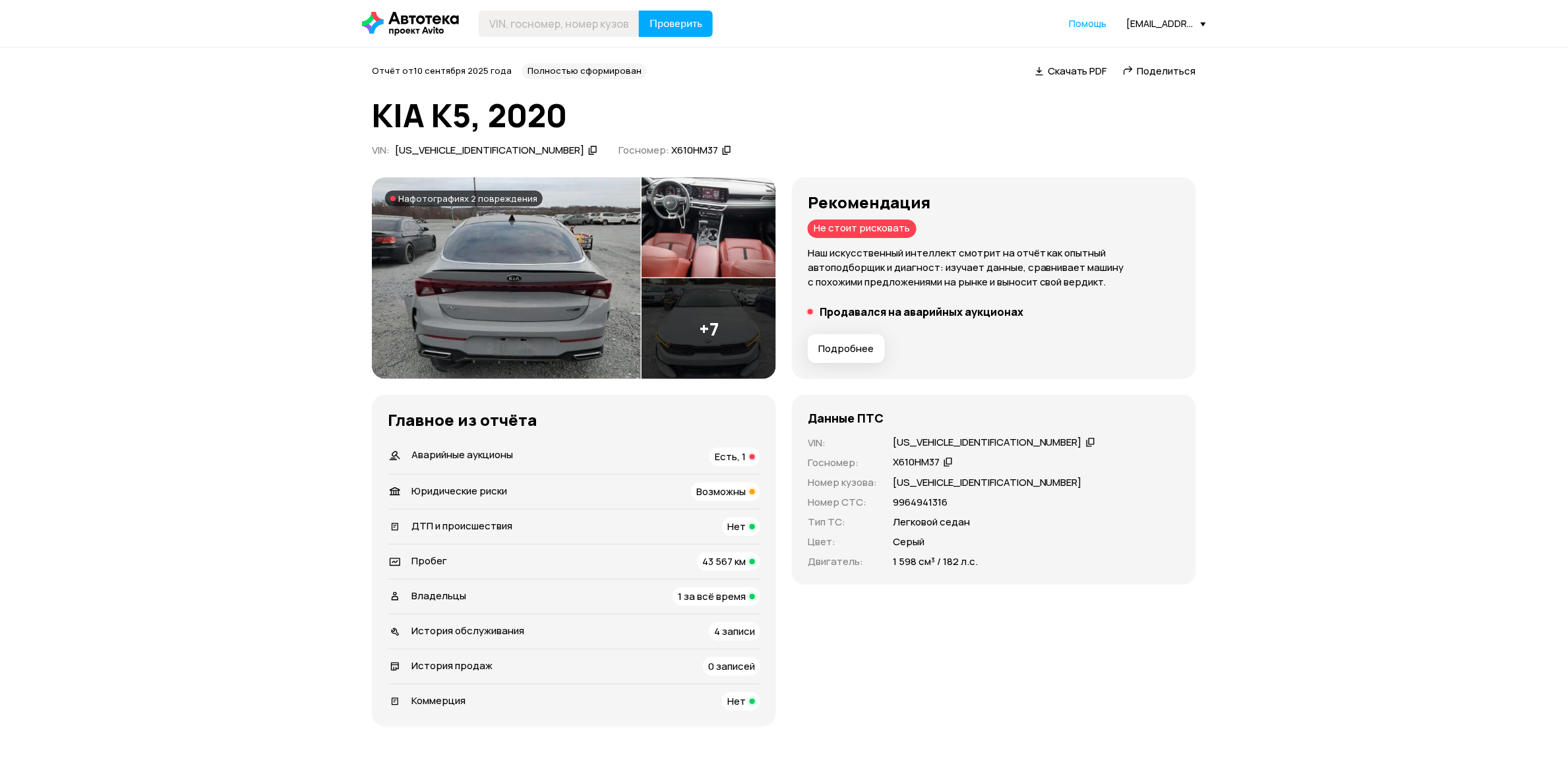
click at [763, 278] on img at bounding box center [708, 328] width 135 height 101
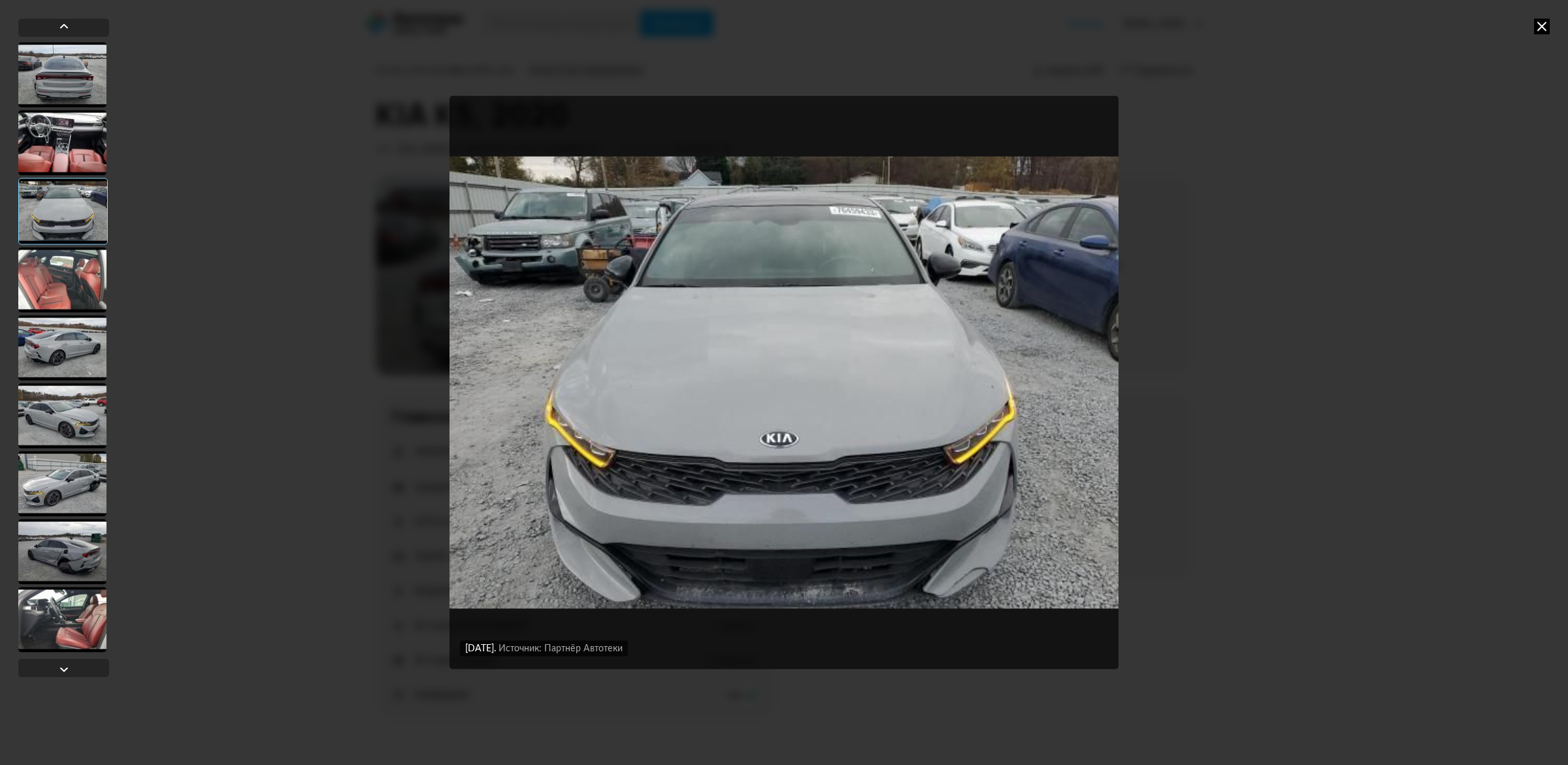
click at [53, 360] on div at bounding box center [63, 348] width 88 height 66
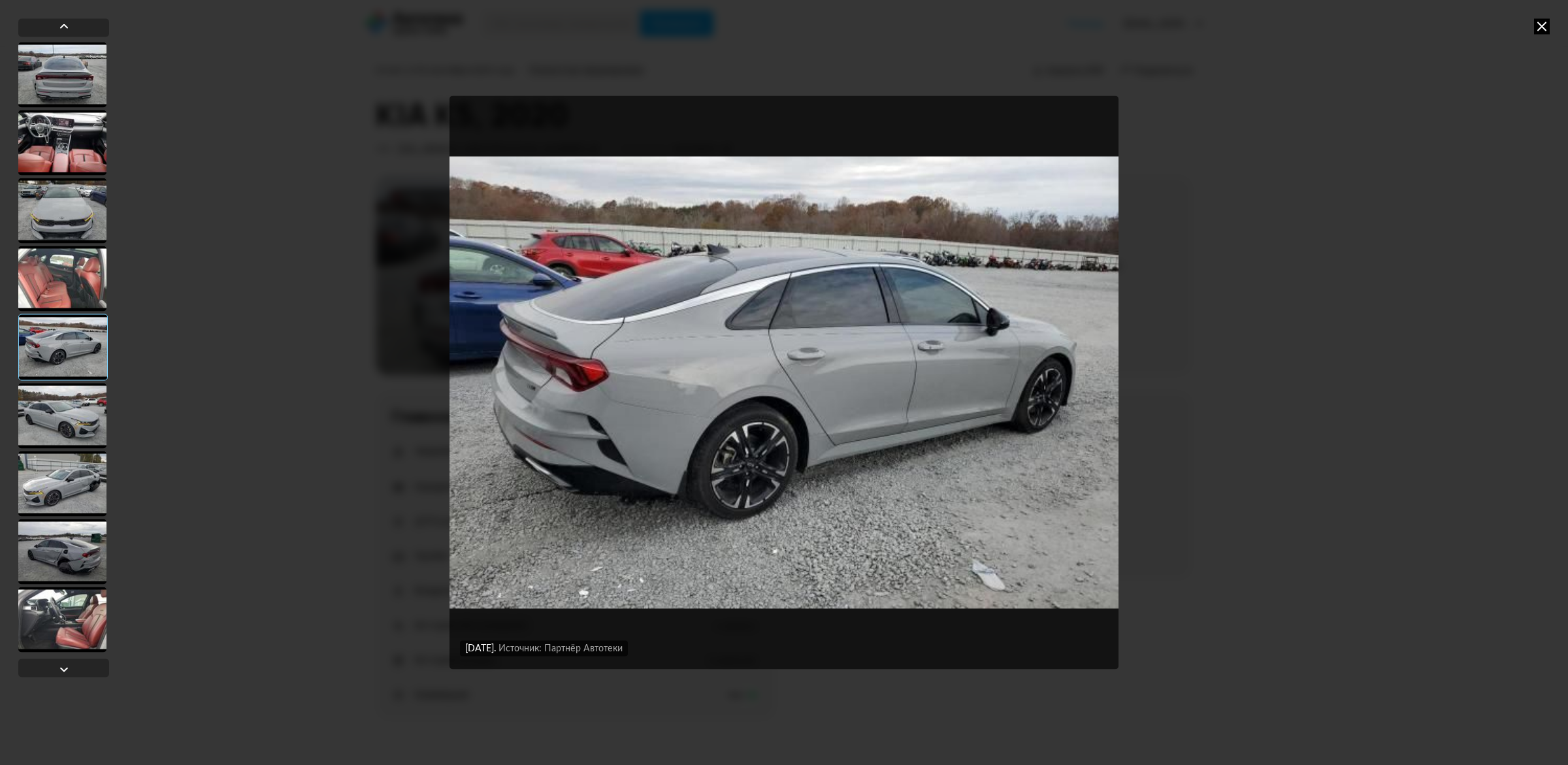
click at [46, 567] on div at bounding box center [63, 551] width 88 height 66
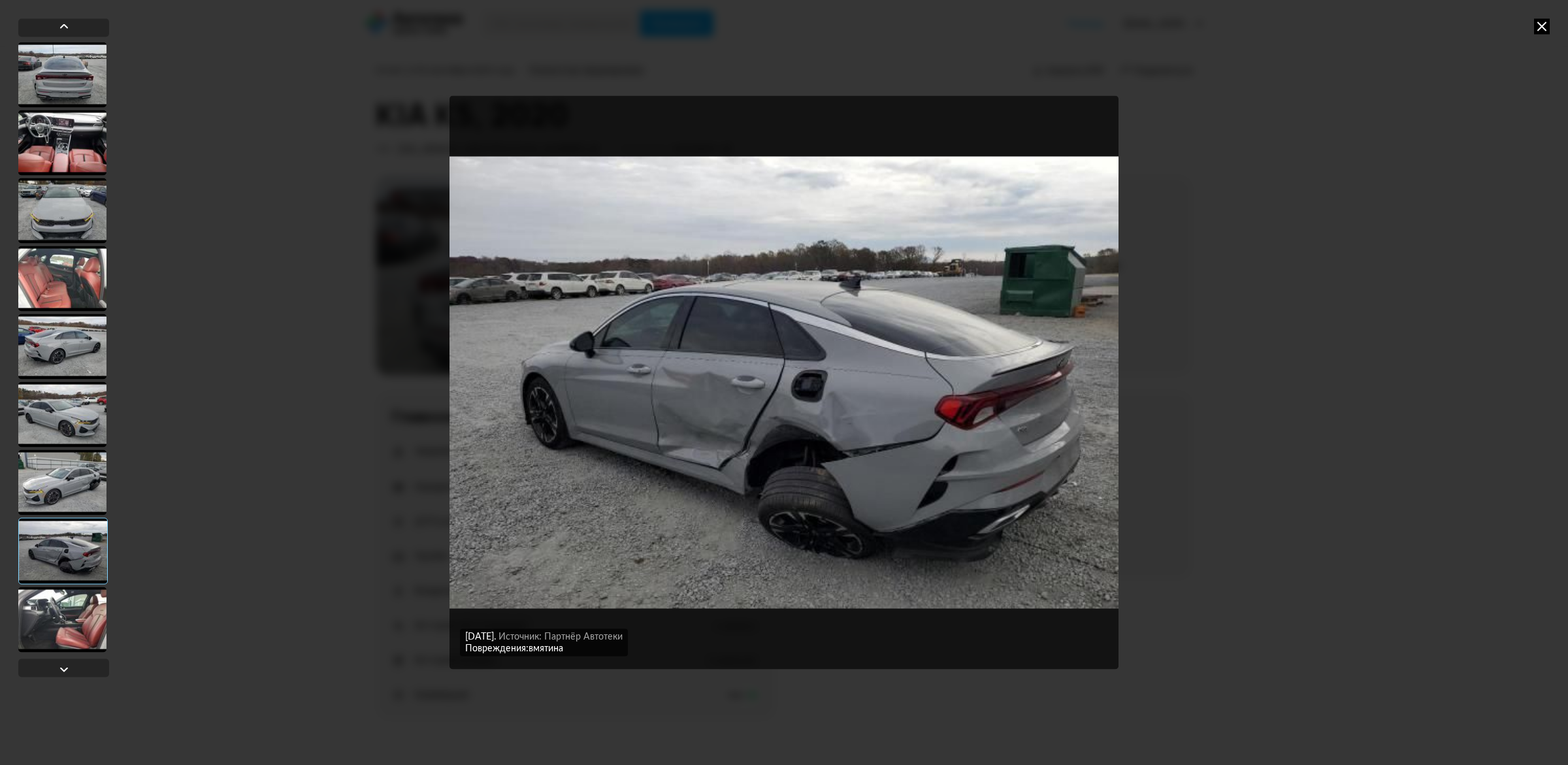
click at [74, 484] on div at bounding box center [63, 482] width 88 height 66
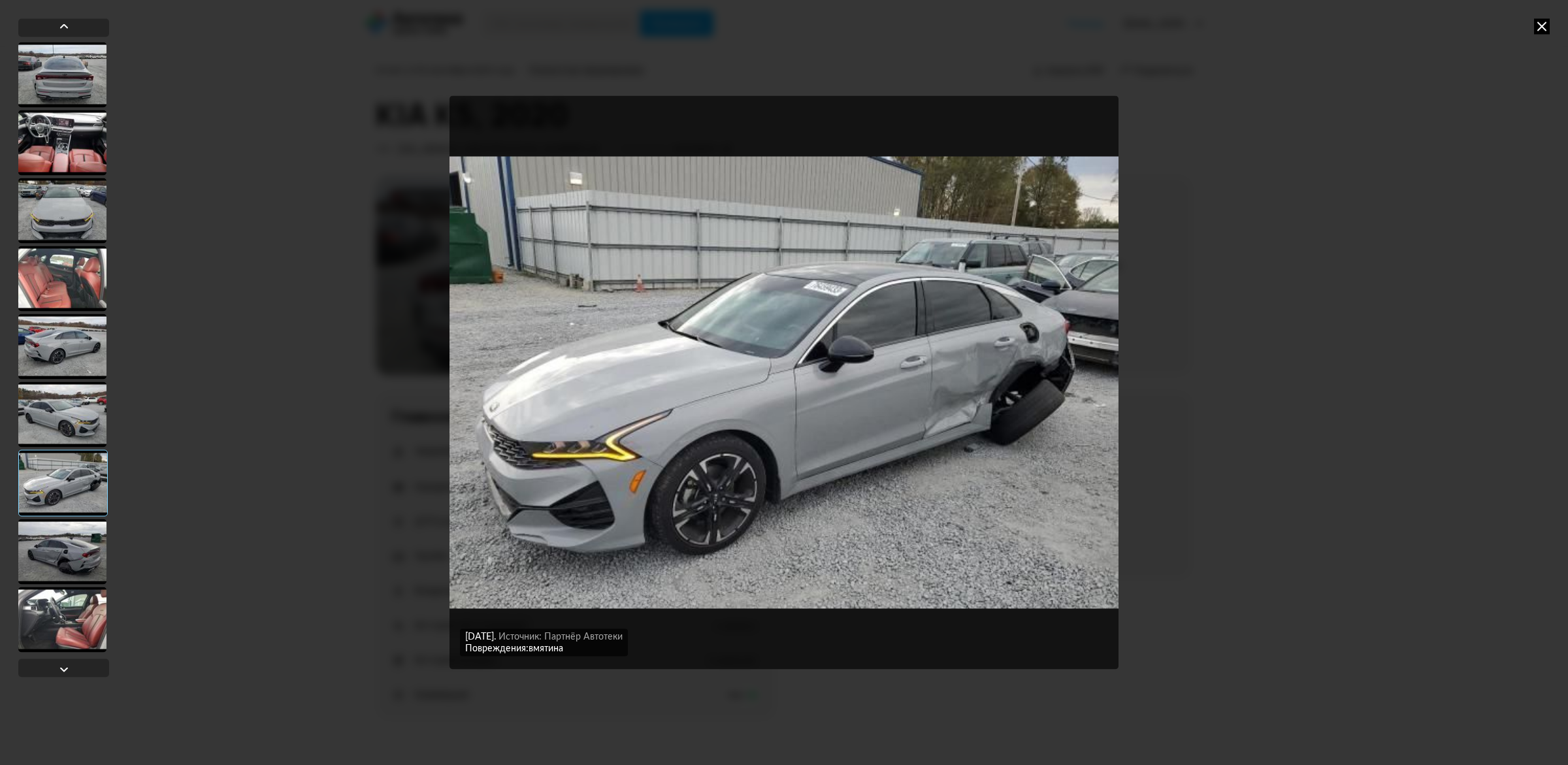
click at [79, 430] on div at bounding box center [63, 414] width 88 height 66
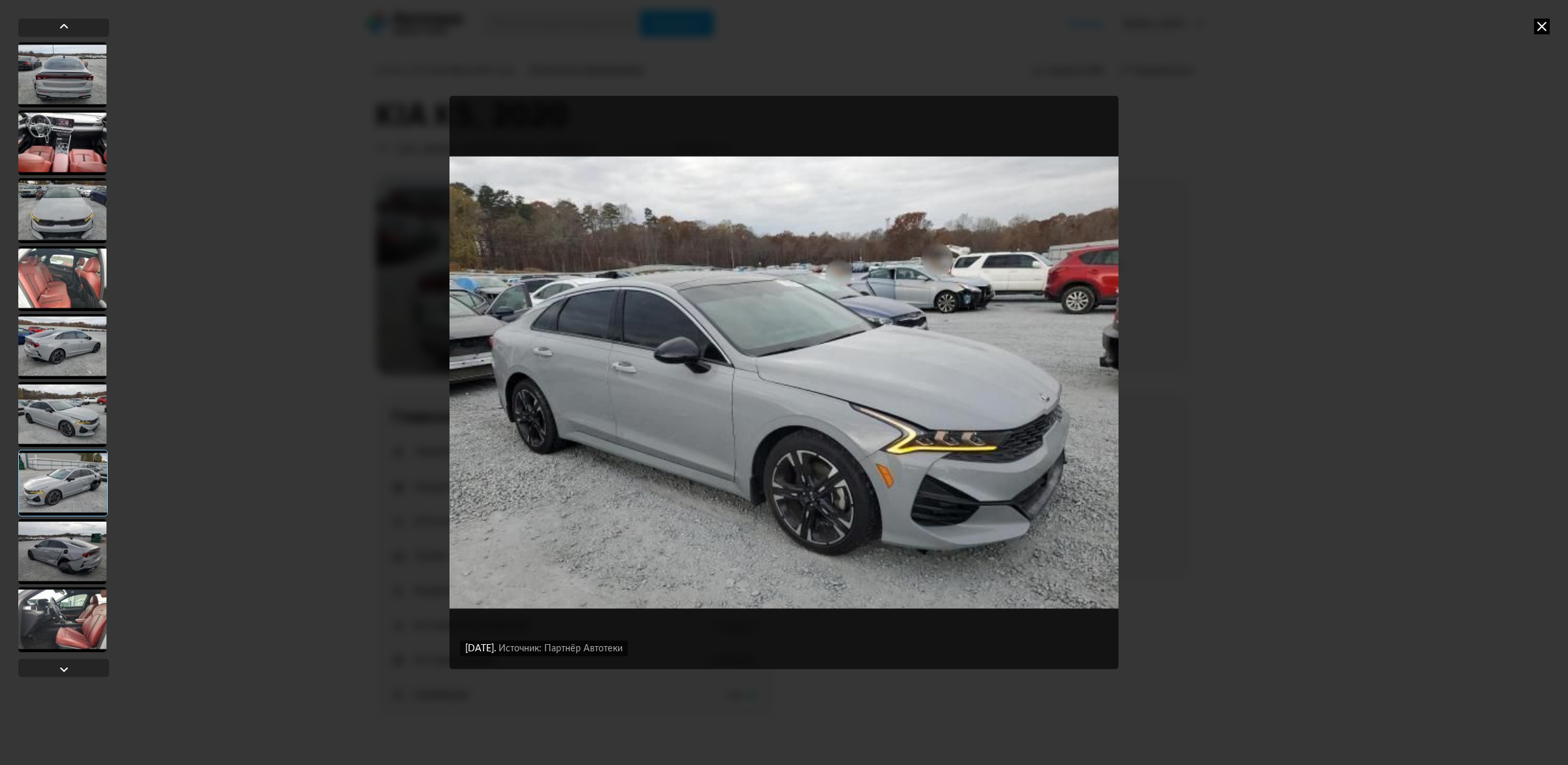
click at [80, 350] on div at bounding box center [63, 346] width 88 height 66
click at [51, 640] on div at bounding box center [63, 619] width 88 height 66
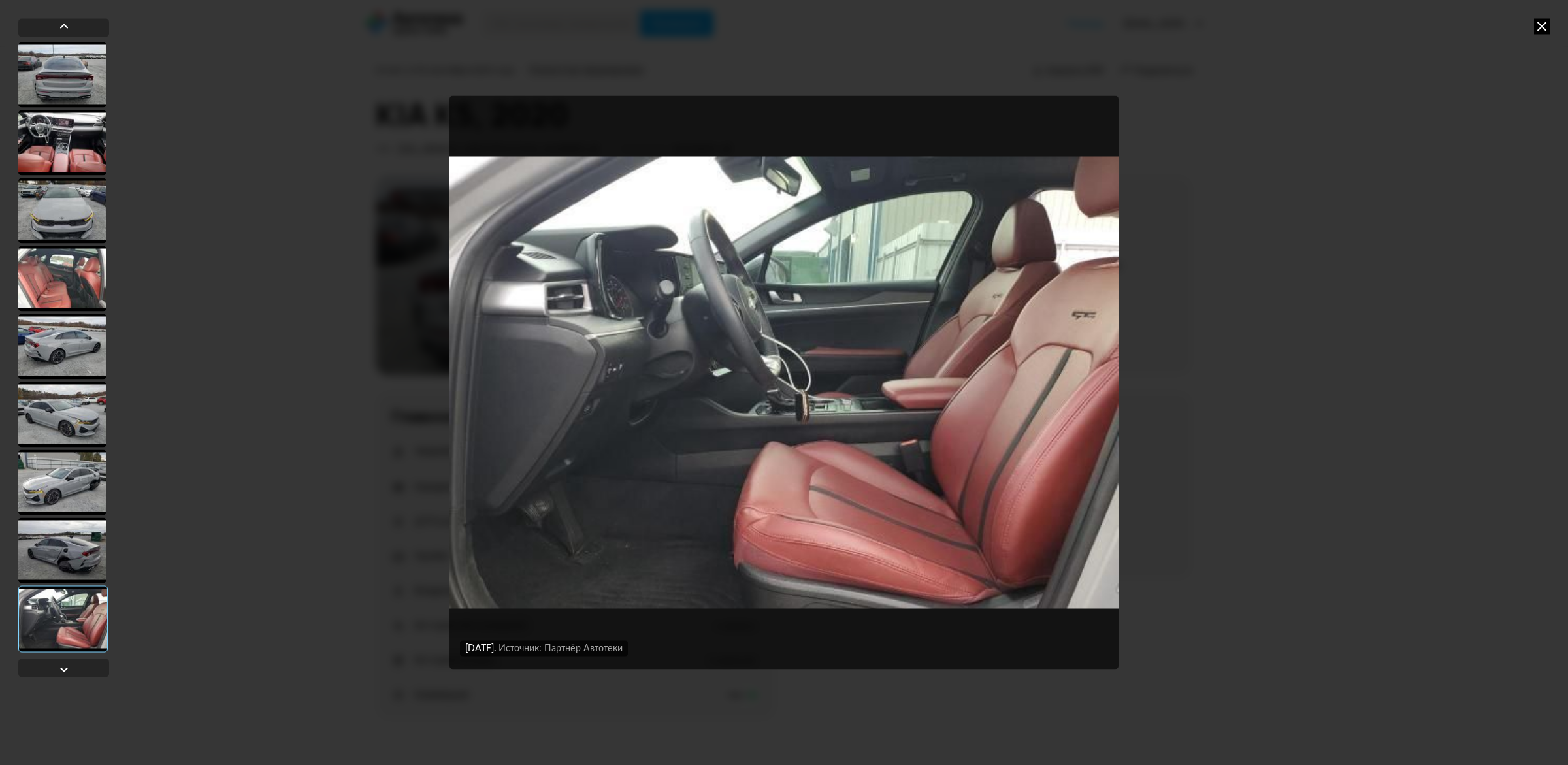
click at [1540, 24] on icon at bounding box center [1542, 26] width 16 height 16
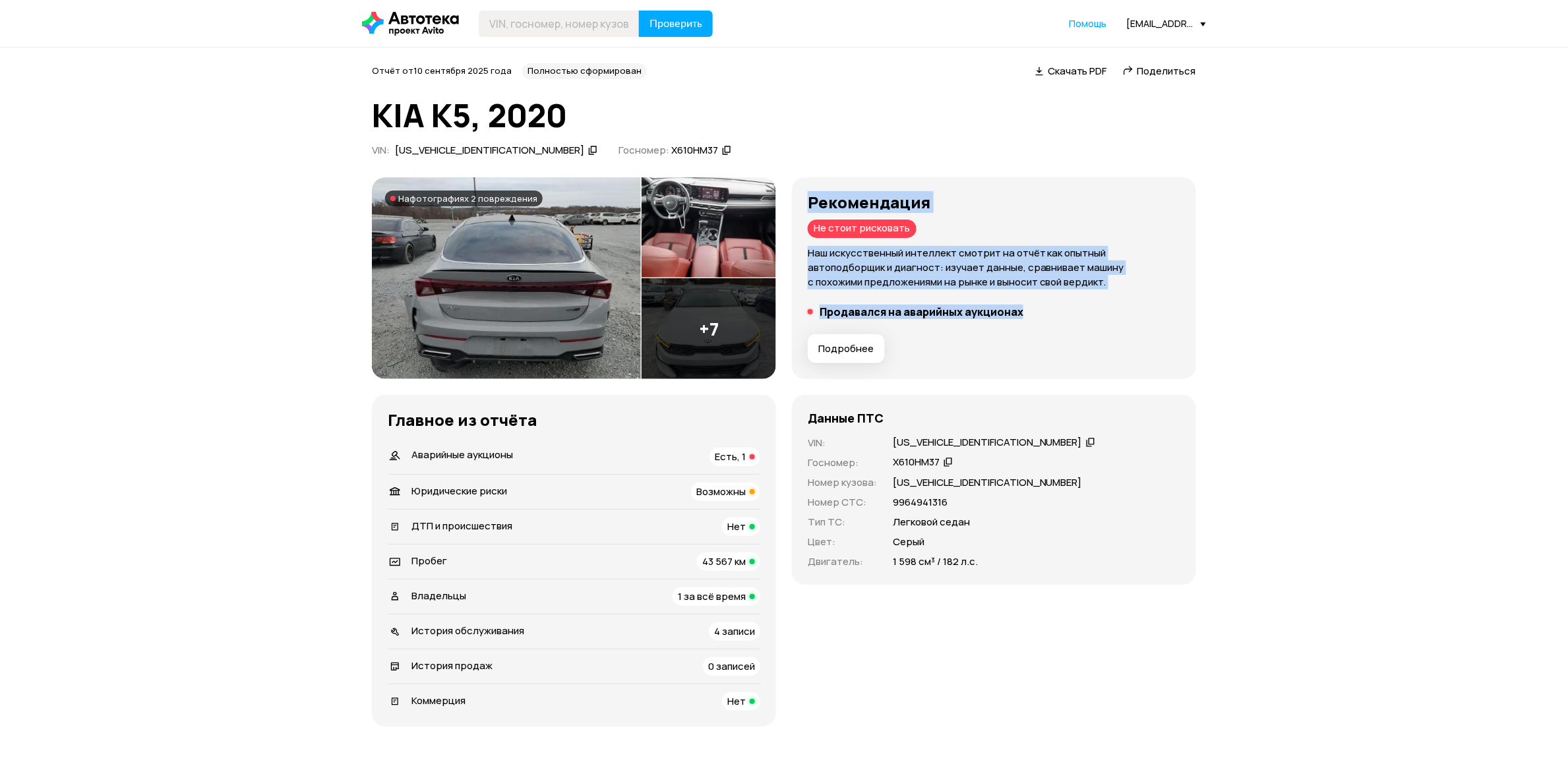
drag, startPoint x: 605, startPoint y: 431, endPoint x: 369, endPoint y: 329, distance: 257.1
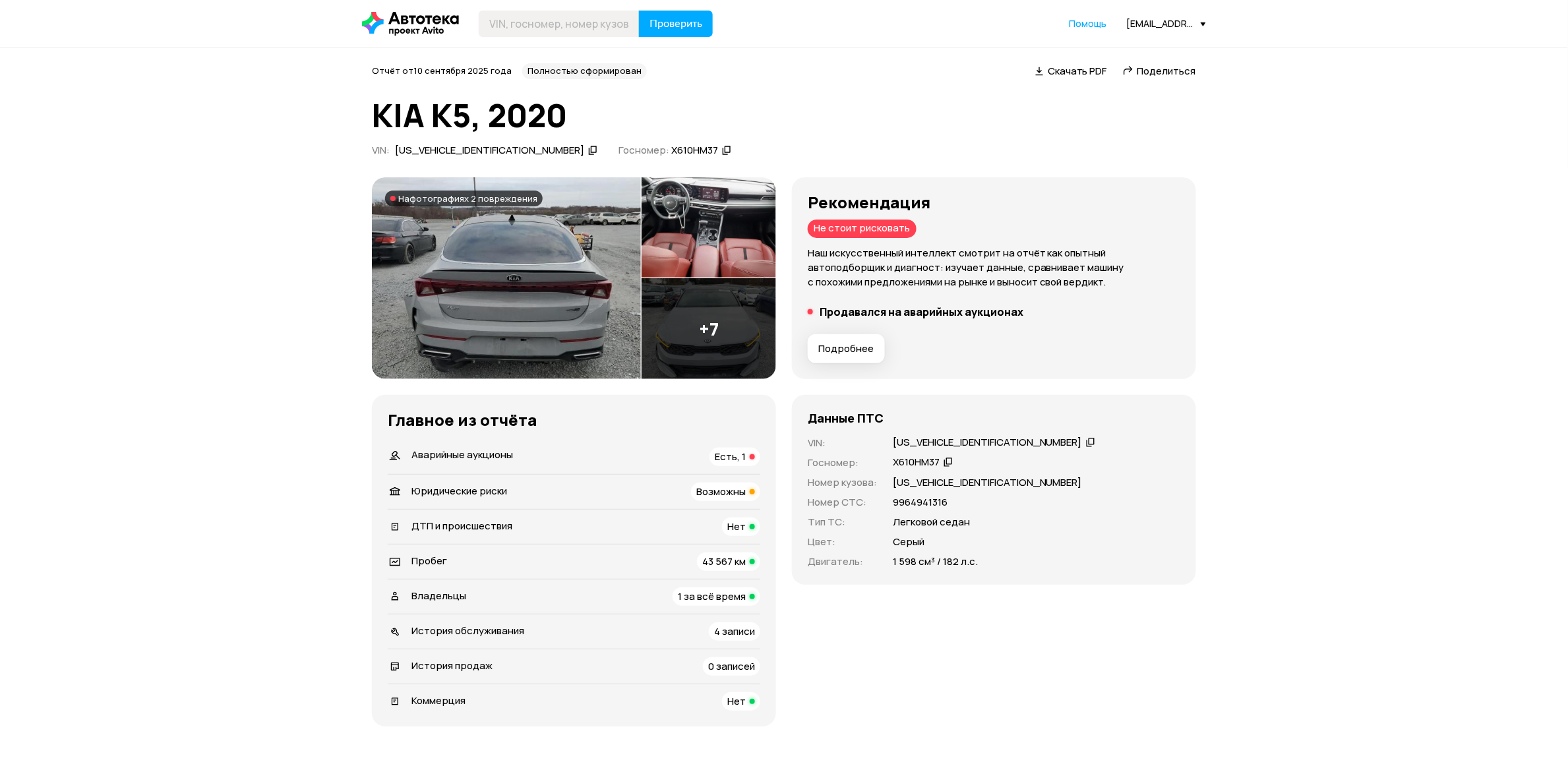
click at [892, 318] on li "Продавался на аварийных аукционах" at bounding box center [994, 311] width 373 height 13
click at [803, 368] on div "Подробнее" at bounding box center [994, 348] width 383 height 40
click at [808, 364] on div "Рекомендация Не стоит рисковать Наш искусственный интеллект смотрит на отчёт ка…" at bounding box center [994, 278] width 373 height 170
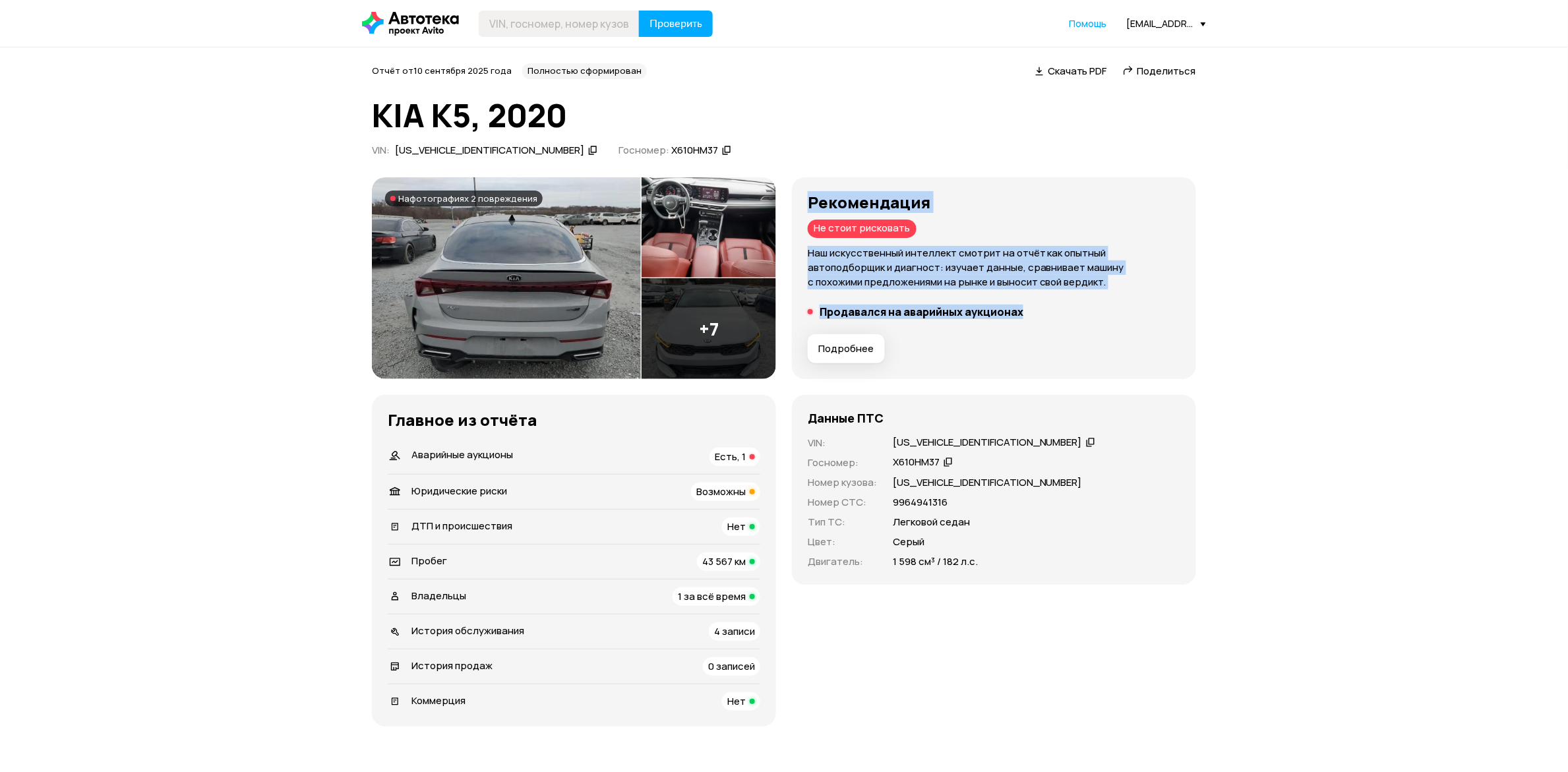
drag, startPoint x: 685, startPoint y: 441, endPoint x: 377, endPoint y: 331, distance: 327.1
click at [792, 331] on div "Рекомендация Не стоит рисковать Наш искусственный интеллект смотрит на отчёт ка…" at bounding box center [994, 278] width 404 height 202
click at [808, 289] on p "Наш искусственный интеллект смотрит на отчёт как опытный автоподборщик и диагно…" at bounding box center [994, 267] width 373 height 44
drag, startPoint x: 654, startPoint y: 437, endPoint x: 384, endPoint y: 347, distance: 284.6
click at [808, 347] on div "Рекомендация Не стоит рисковать Наш искусственный интеллект смотрит на отчёт ка…" at bounding box center [994, 278] width 373 height 170
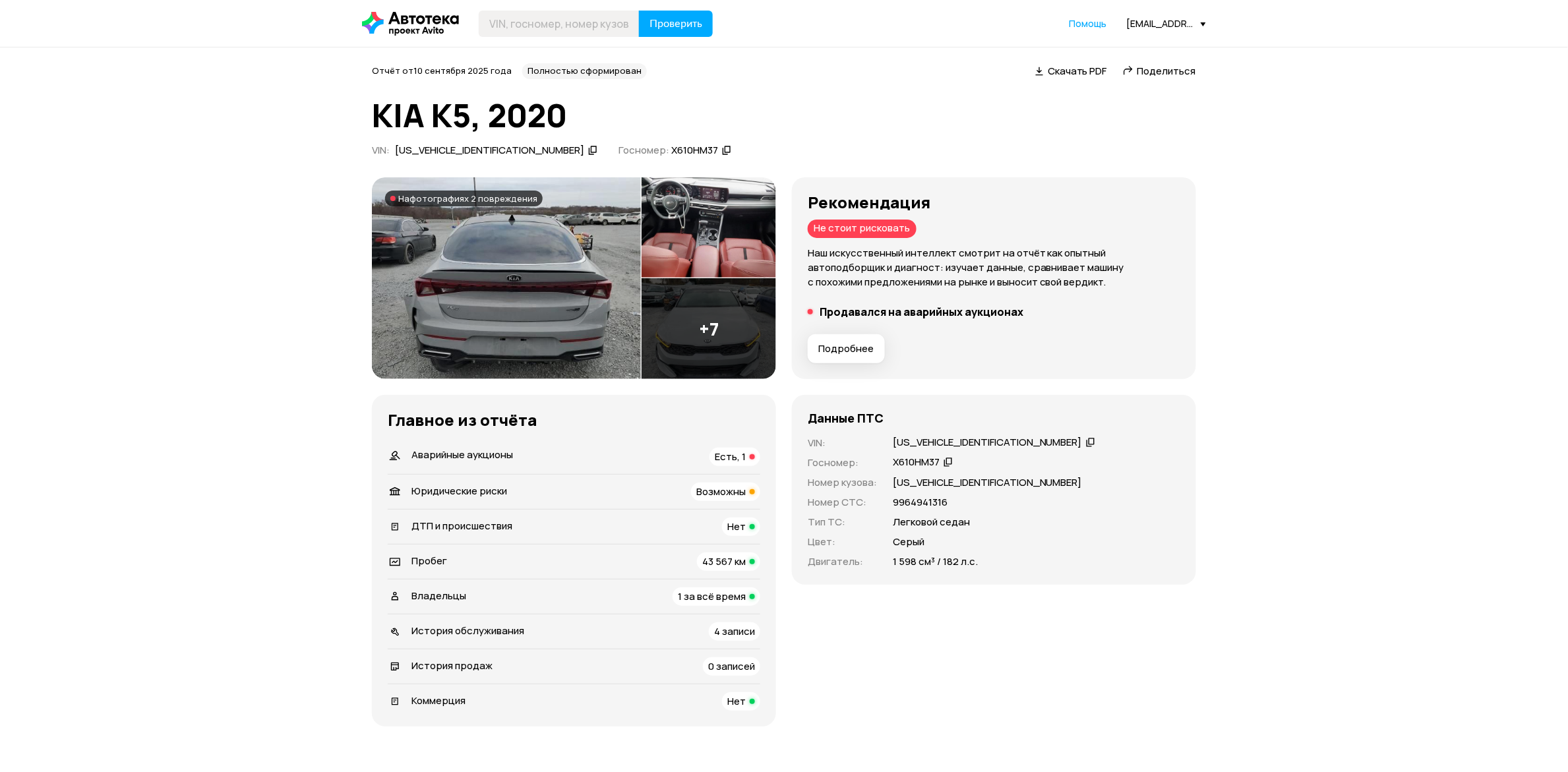
click at [808, 318] on li "Продавался на аварийных аукционах" at bounding box center [994, 311] width 373 height 13
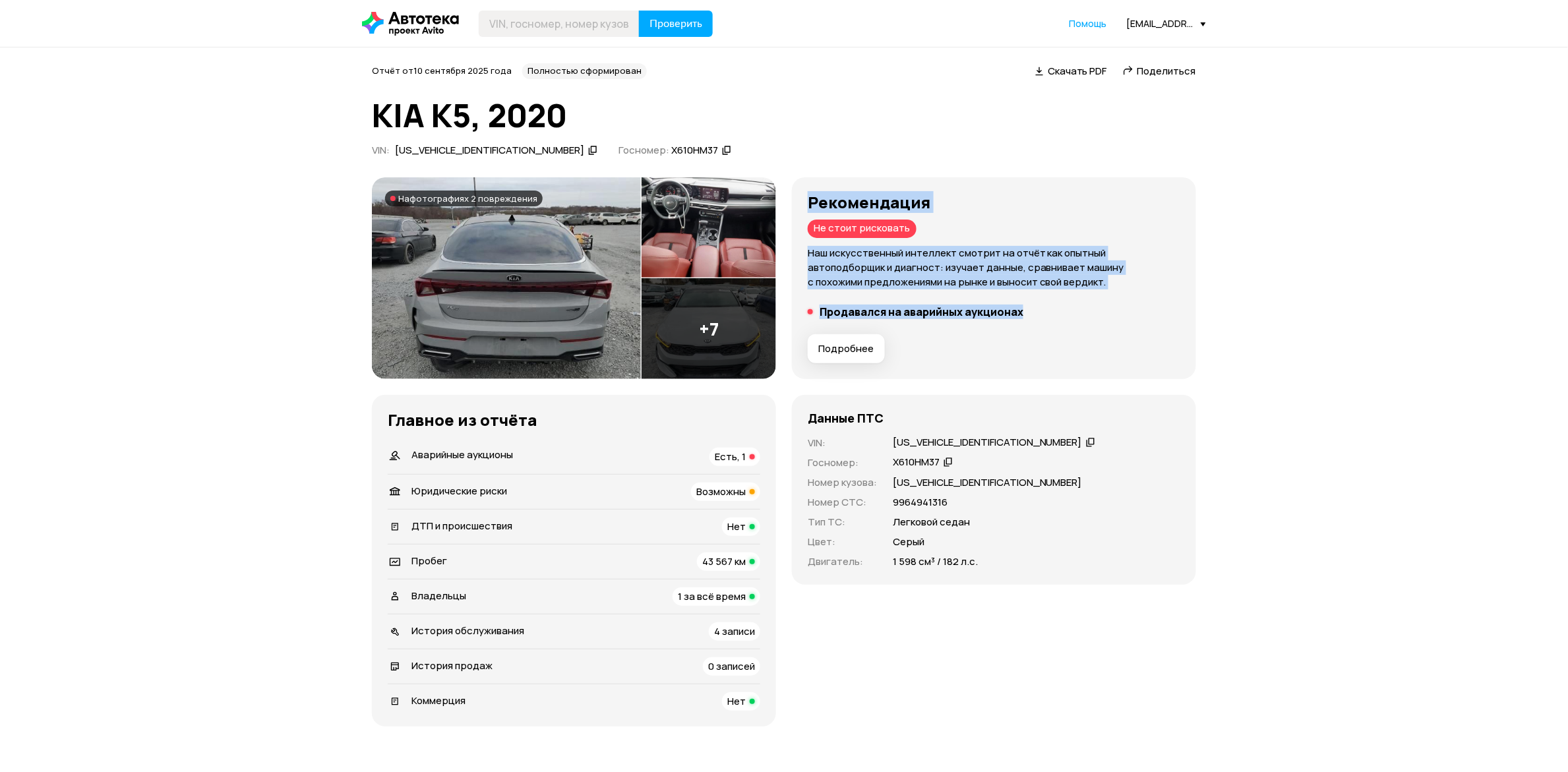
drag, startPoint x: 646, startPoint y: 436, endPoint x: 384, endPoint y: 338, distance: 279.7
click at [808, 338] on div "Рекомендация Не стоит рисковать Наш искусственный интеллект смотрит на отчёт ка…" at bounding box center [994, 278] width 373 height 170
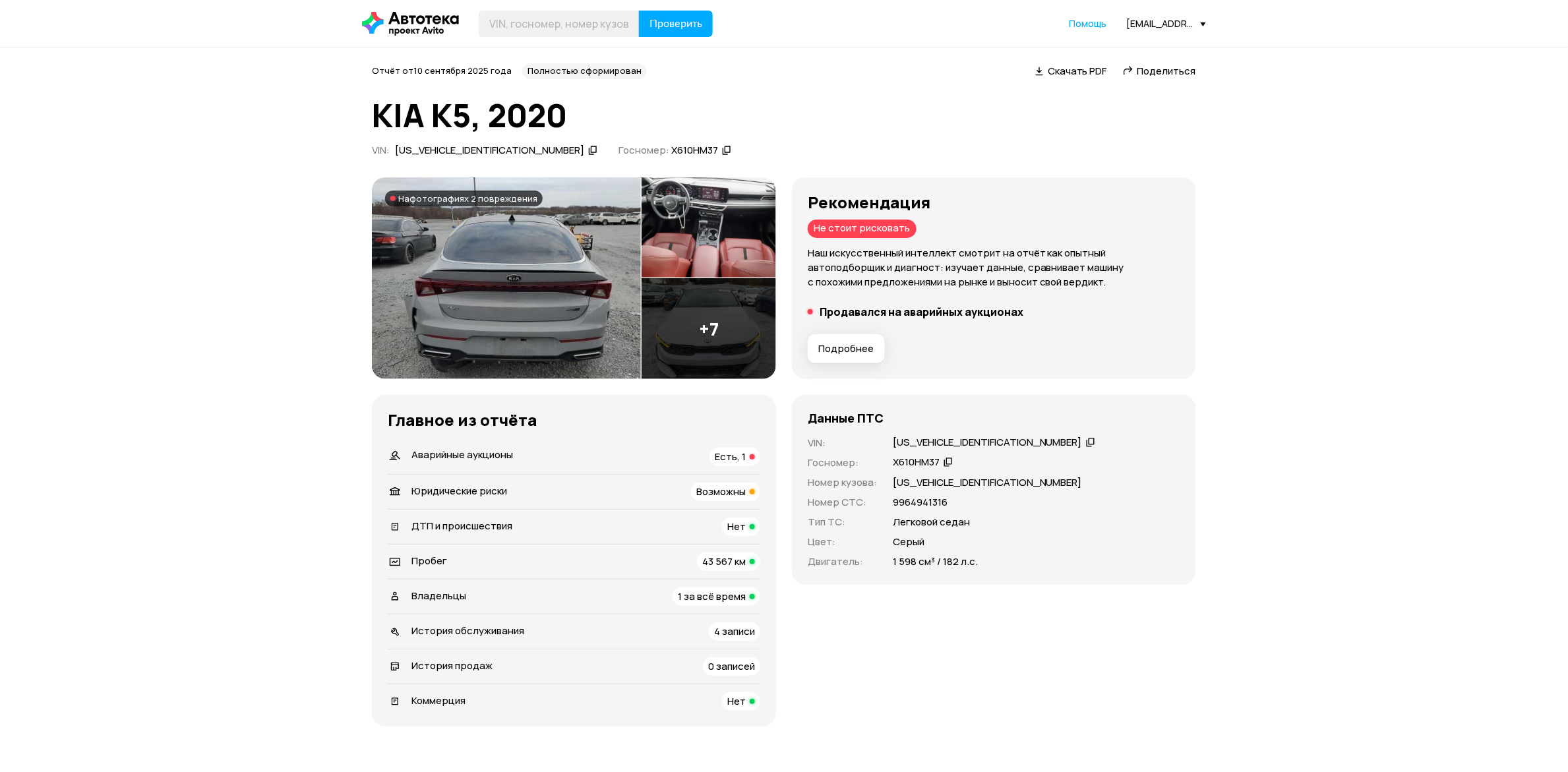
click at [803, 368] on div "Подробнее" at bounding box center [994, 348] width 383 height 40
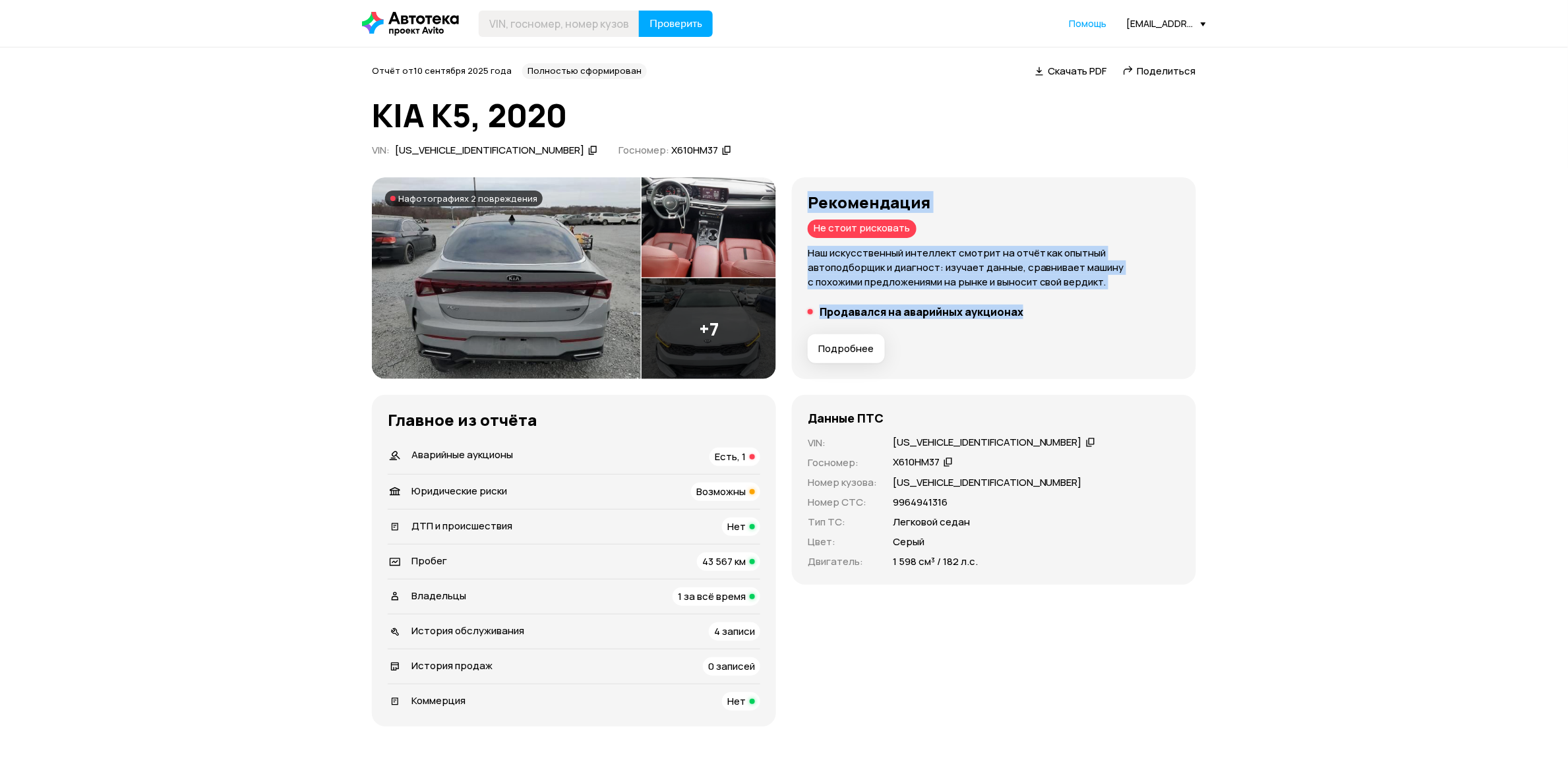
drag, startPoint x: 638, startPoint y: 435, endPoint x: 370, endPoint y: 339, distance: 284.7
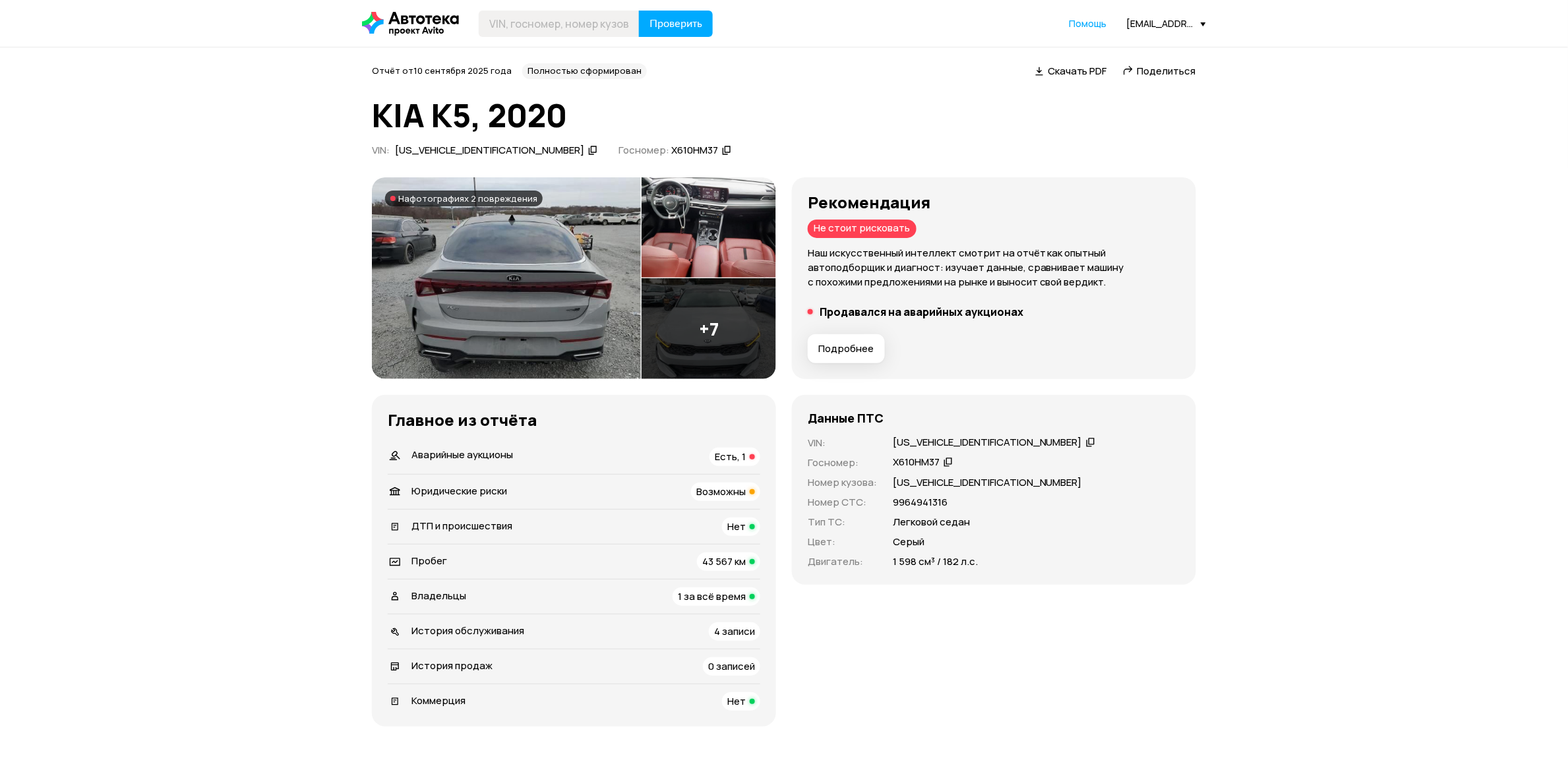
click at [808, 318] on li "Продавался на аварийных аукционах" at bounding box center [994, 311] width 373 height 13
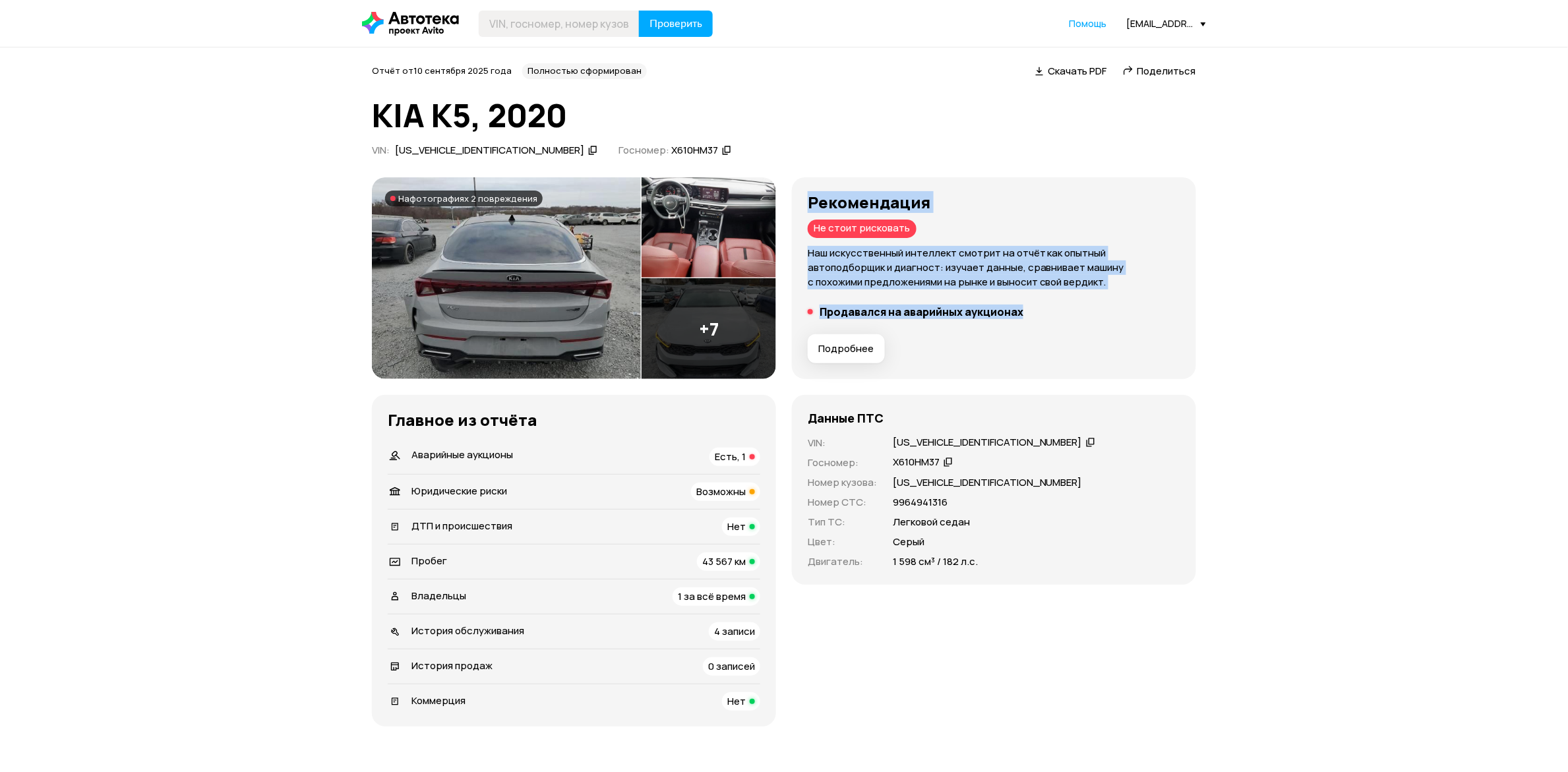
drag, startPoint x: 650, startPoint y: 435, endPoint x: 378, endPoint y: 334, distance: 290.1
click at [792, 334] on div "Рекомендация Не стоит рисковать Наш искусственный интеллект смотрит на отчёт ка…" at bounding box center [994, 278] width 404 height 202
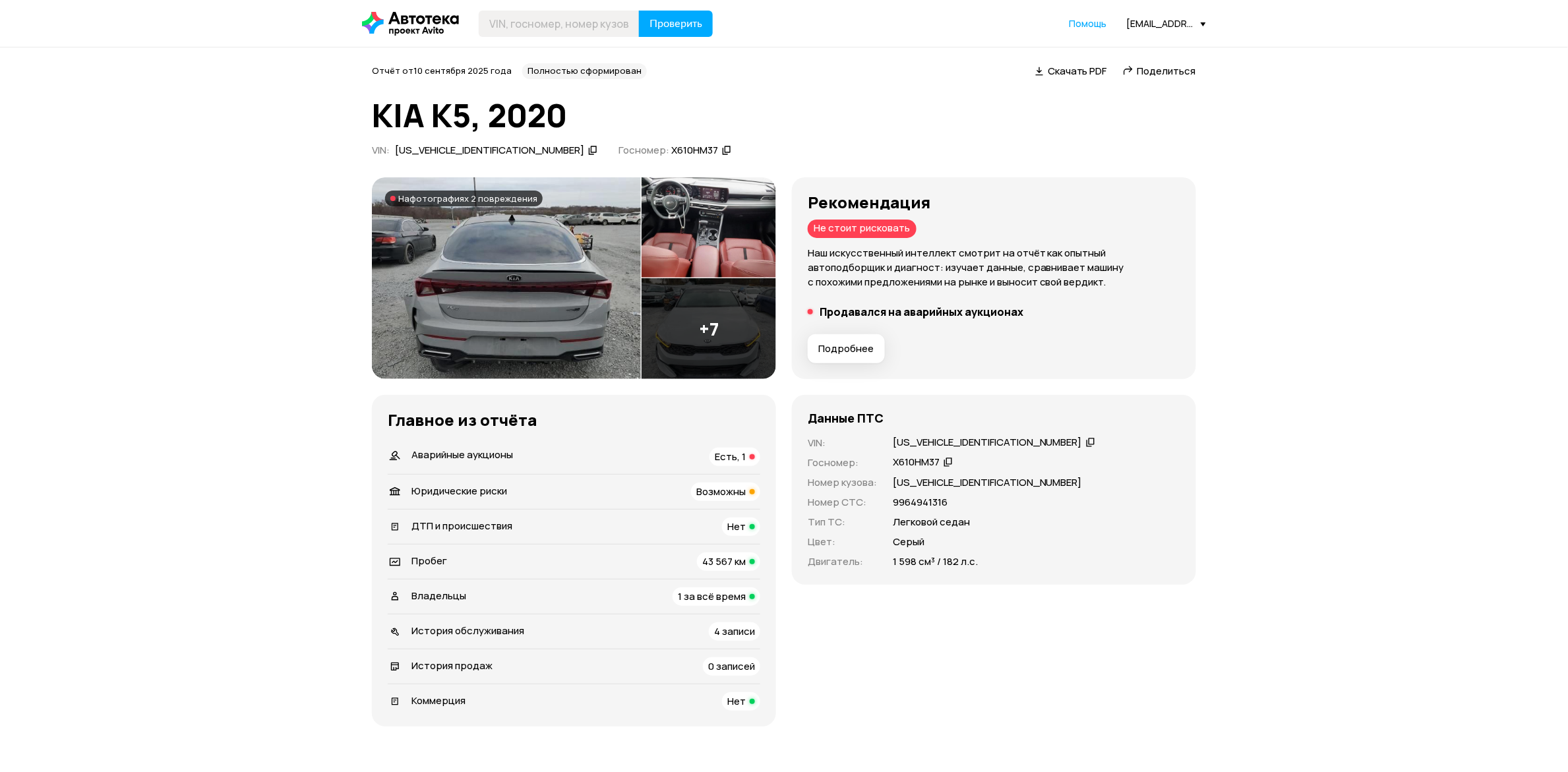
click at [803, 368] on div "Подробнее" at bounding box center [994, 348] width 383 height 40
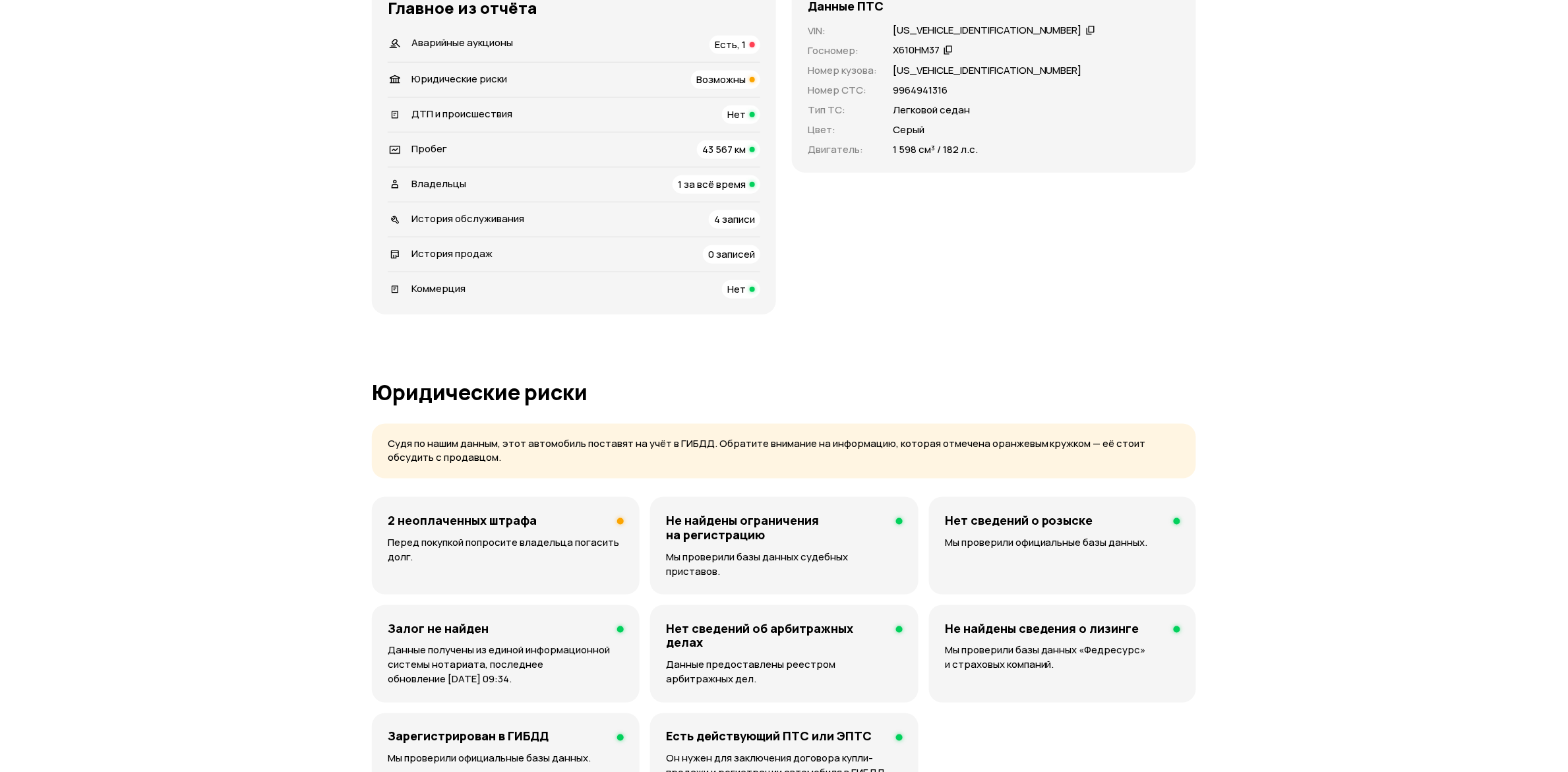
scroll to position [247, 0]
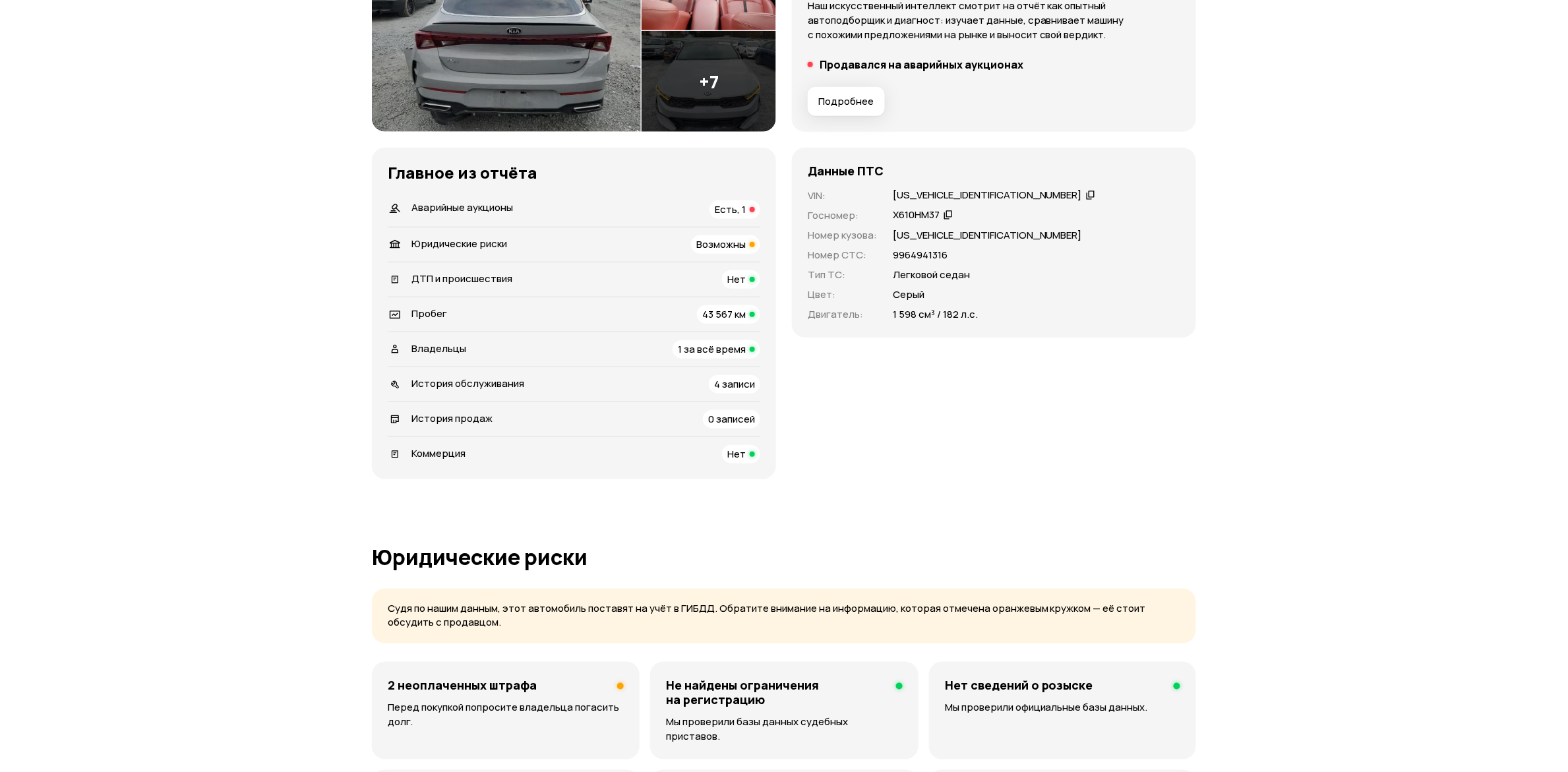
click at [495, 214] on span "Аварийные аукционы" at bounding box center [462, 207] width 101 height 14
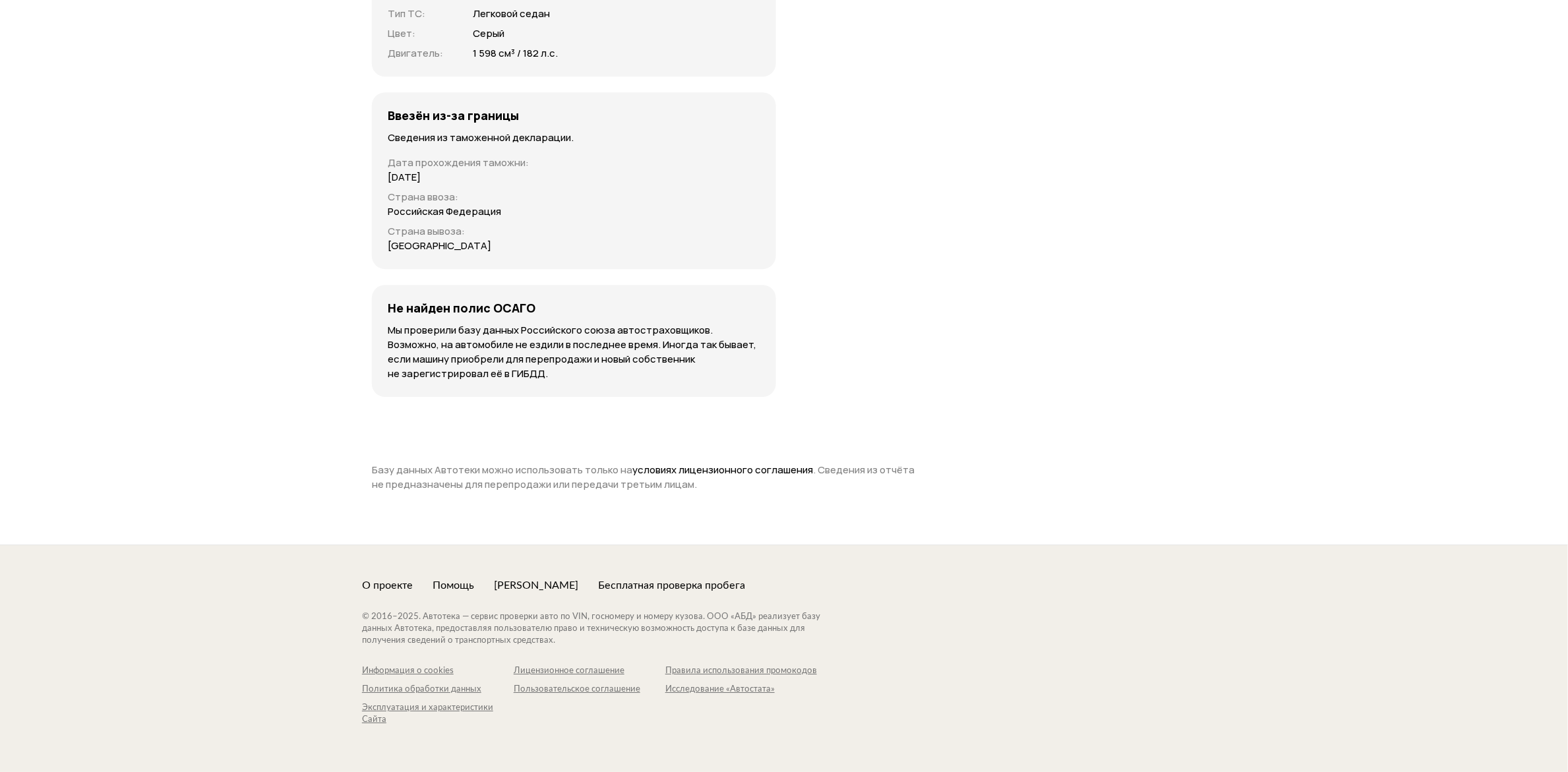
scroll to position [3624, 0]
drag, startPoint x: 582, startPoint y: 315, endPoint x: 404, endPoint y: 242, distance: 192.4
click at [378, 277] on div "Данные ПТС VIN : 5XXG64J22MG028570   Госномер : Х610НМ37   Номер кузова : 5XXG6…" at bounding box center [574, 142] width 404 height 510
drag, startPoint x: 580, startPoint y: 244, endPoint x: 387, endPoint y: 91, distance: 246.3
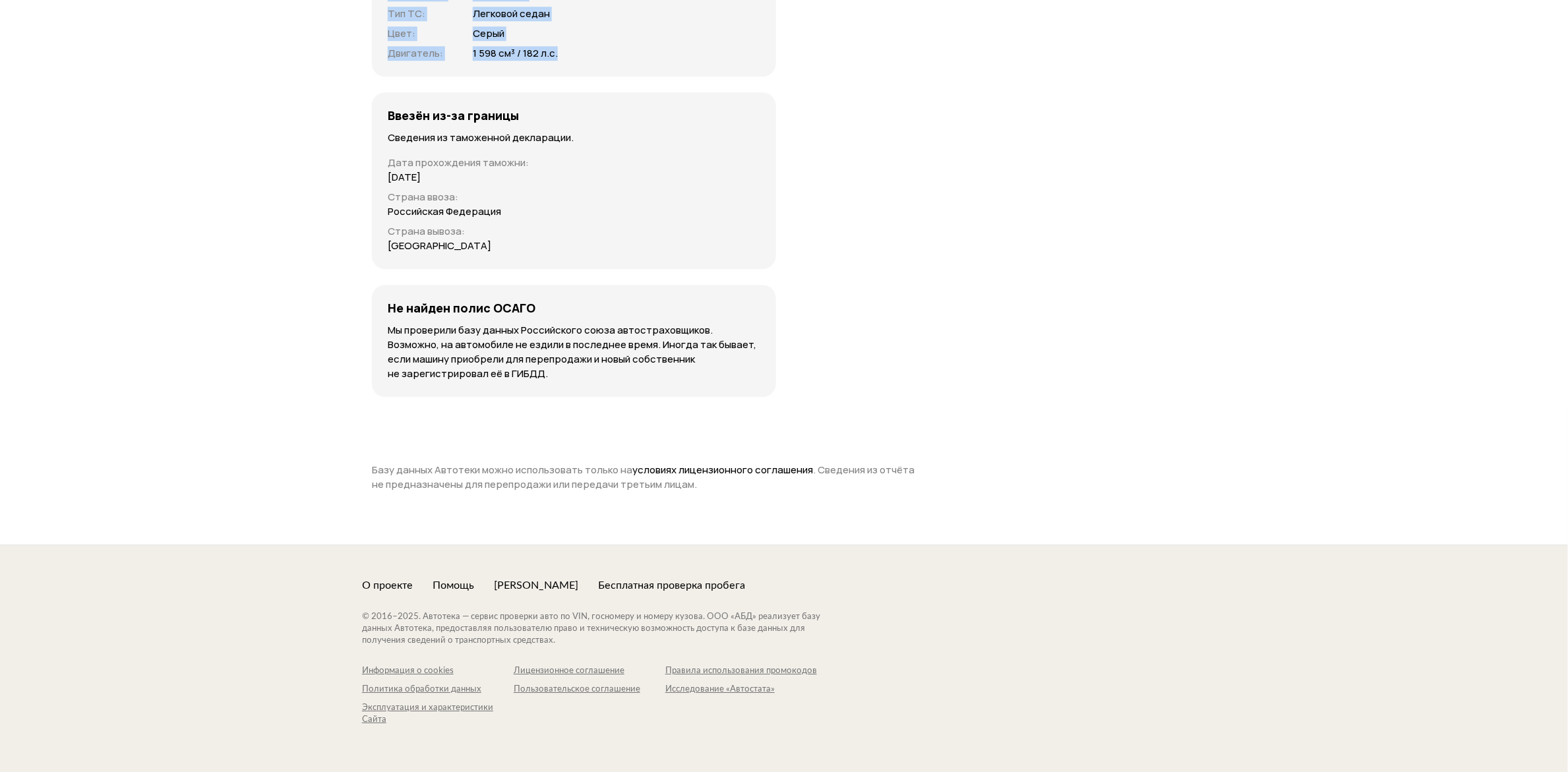
drag, startPoint x: 635, startPoint y: 258, endPoint x: 358, endPoint y: 104, distance: 316.9
click at [611, 60] on div "1 598 см³ / 182 л.с." at bounding box center [616, 53] width 288 height 14
